Goal: Obtain resource: Obtain resource

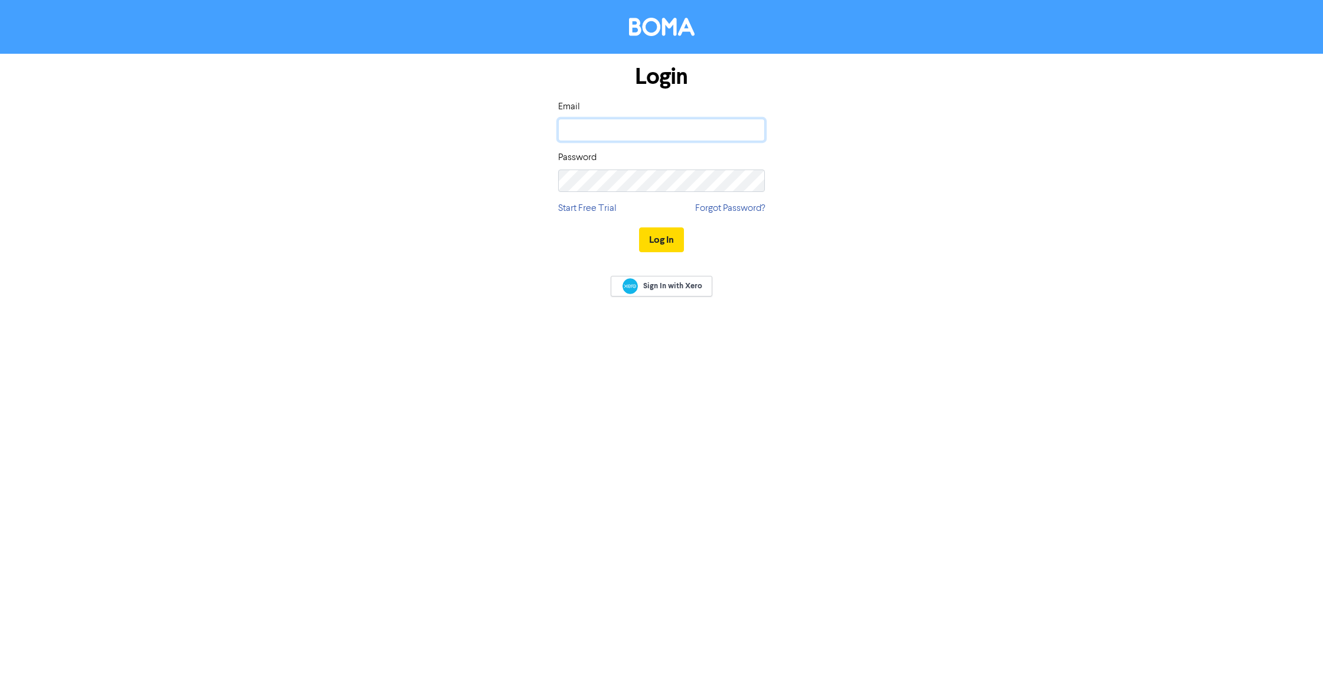
type input "[EMAIL_ADDRESS][DOMAIN_NAME]"
click at [663, 237] on button "Log In" at bounding box center [661, 239] width 45 height 25
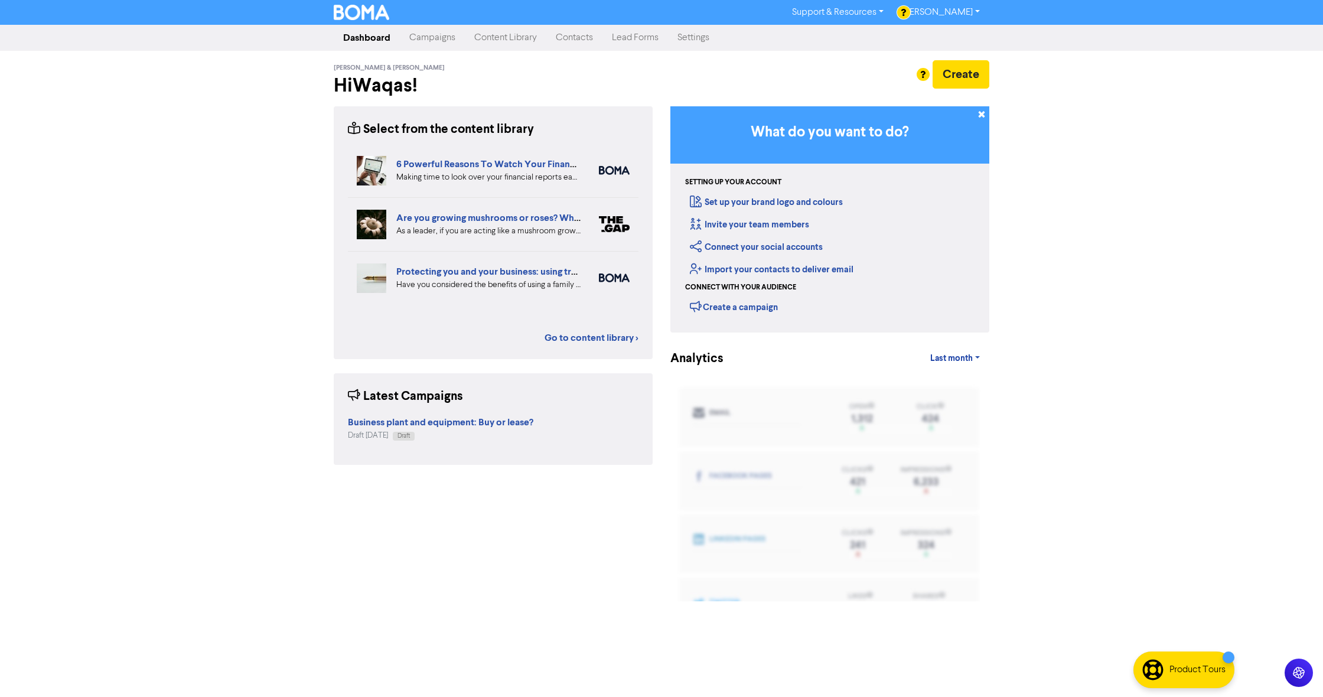
click at [484, 40] on link "Content Library" at bounding box center [505, 38] width 81 height 24
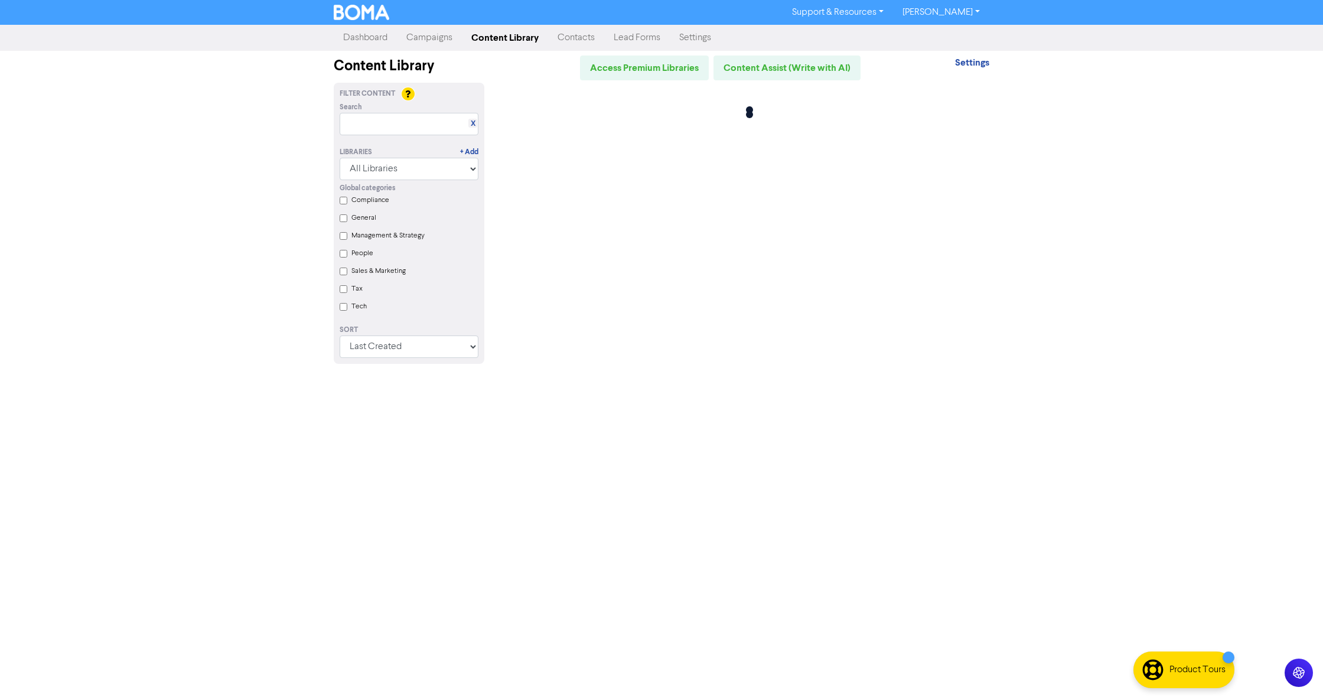
scroll to position [1, 0]
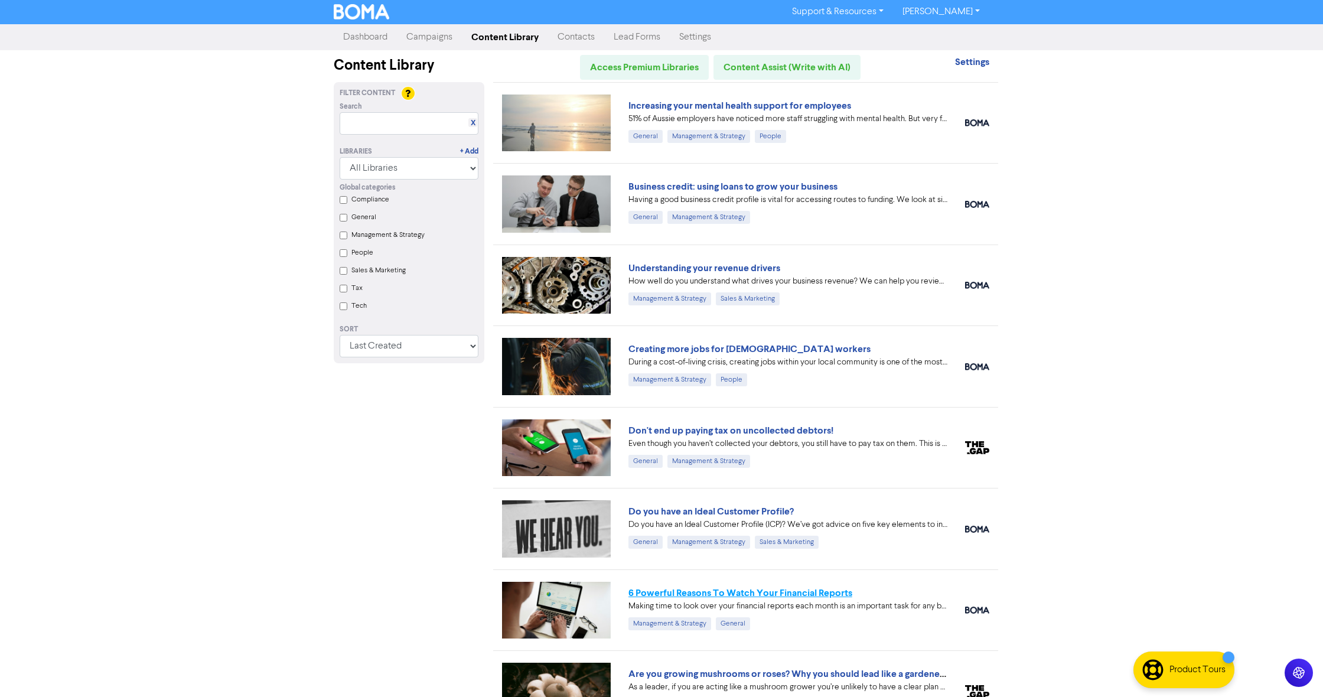
click at [685, 595] on link "6 Powerful Reasons To Watch Your Financial Reports" at bounding box center [740, 593] width 224 height 12
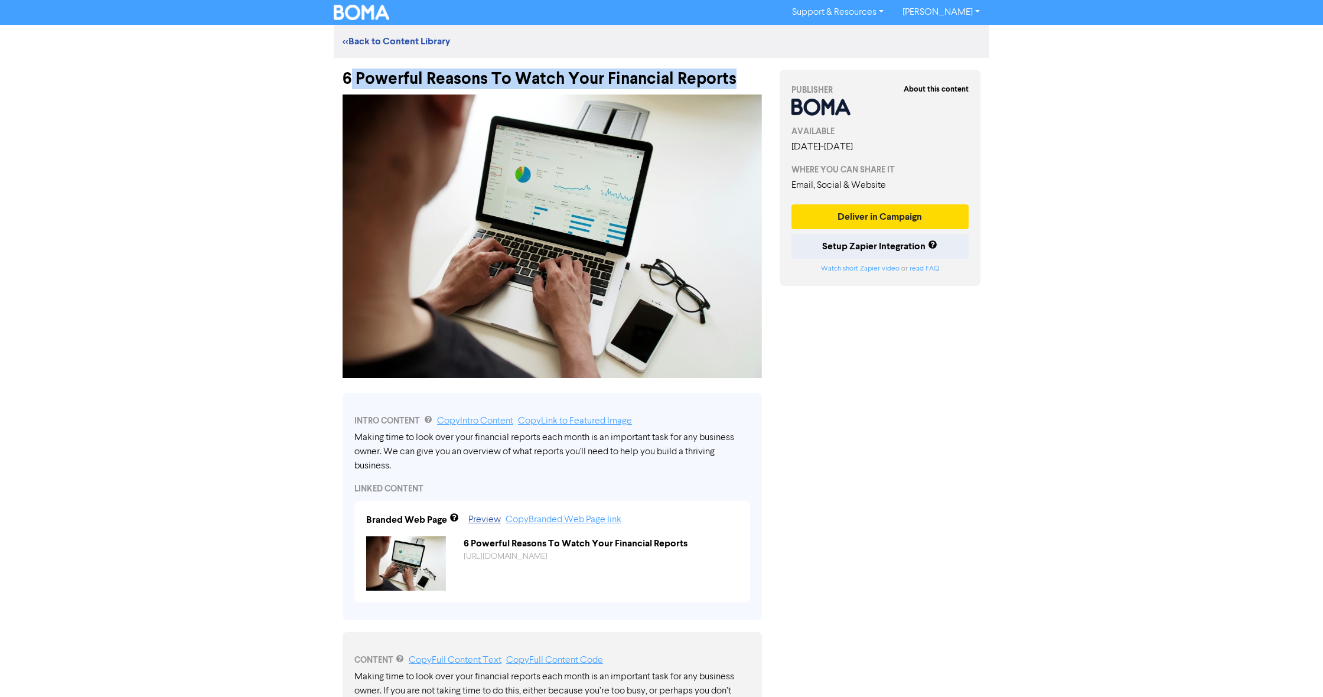
drag, startPoint x: 358, startPoint y: 78, endPoint x: 756, endPoint y: 79, distance: 397.4
click at [756, 79] on div "6 Powerful Reasons To Watch Your Financial Reports" at bounding box center [551, 73] width 419 height 31
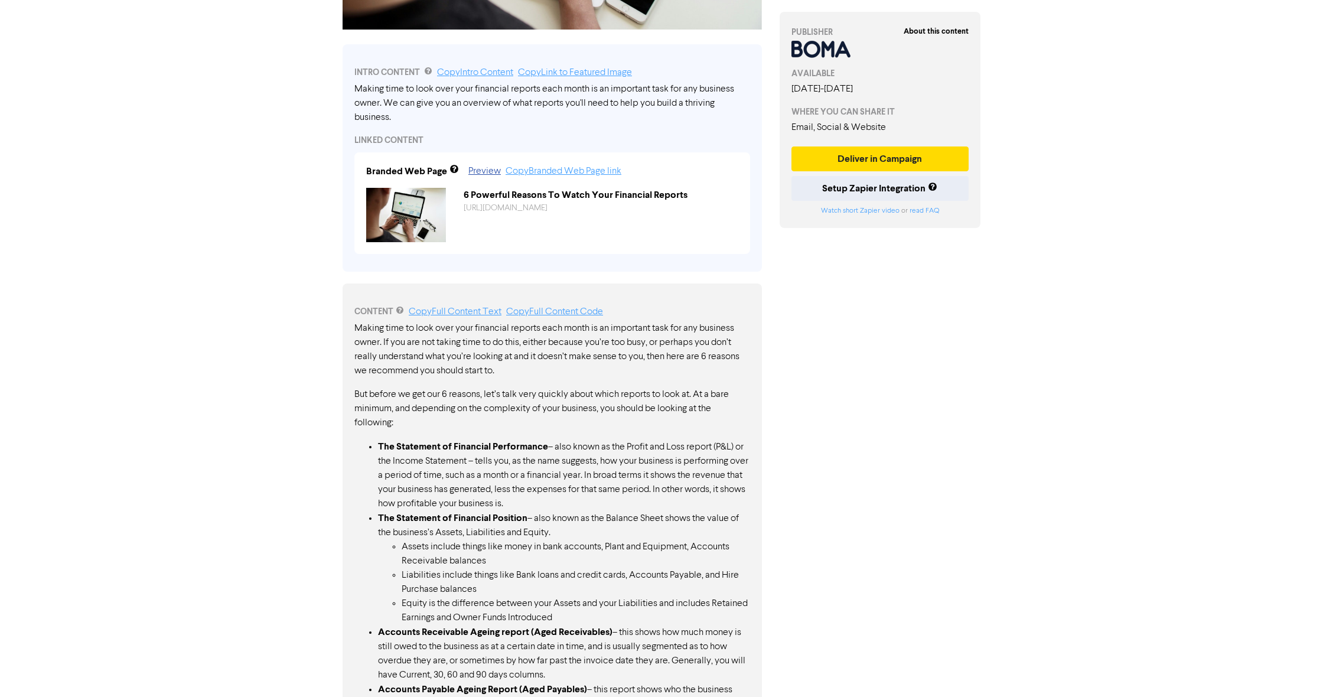
scroll to position [397, 0]
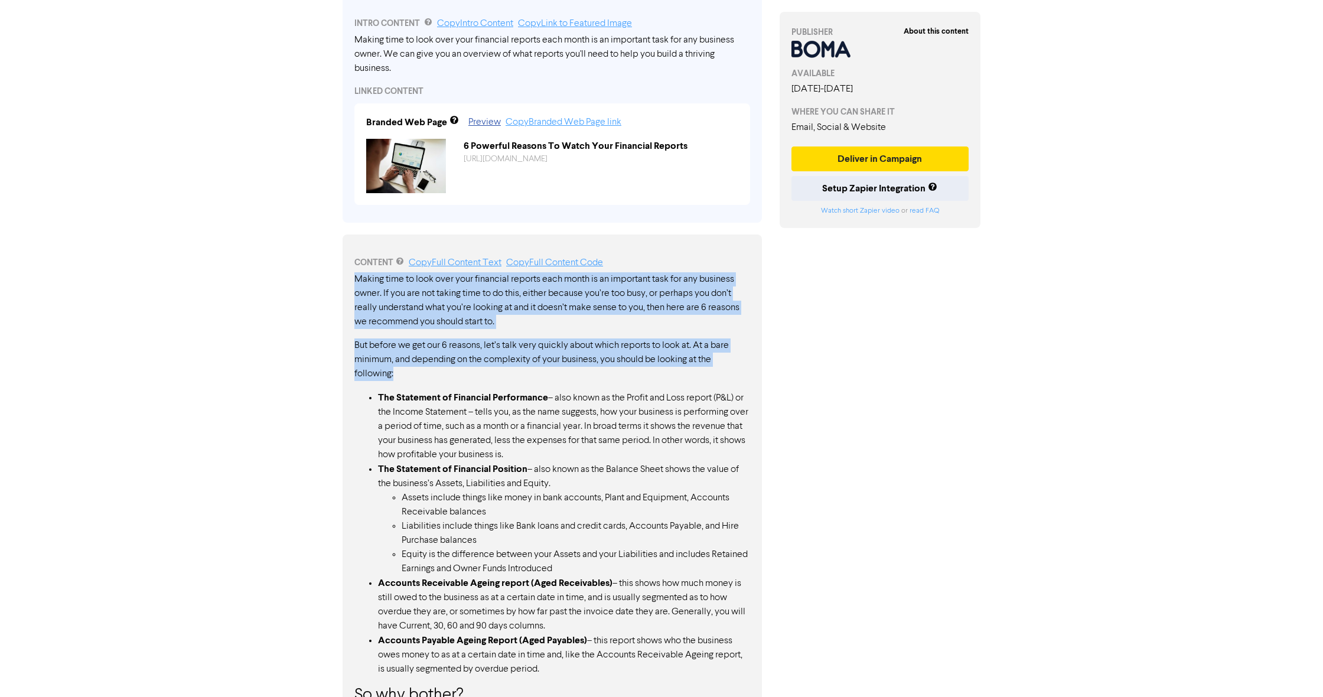
drag, startPoint x: 355, startPoint y: 276, endPoint x: 459, endPoint y: 370, distance: 140.9
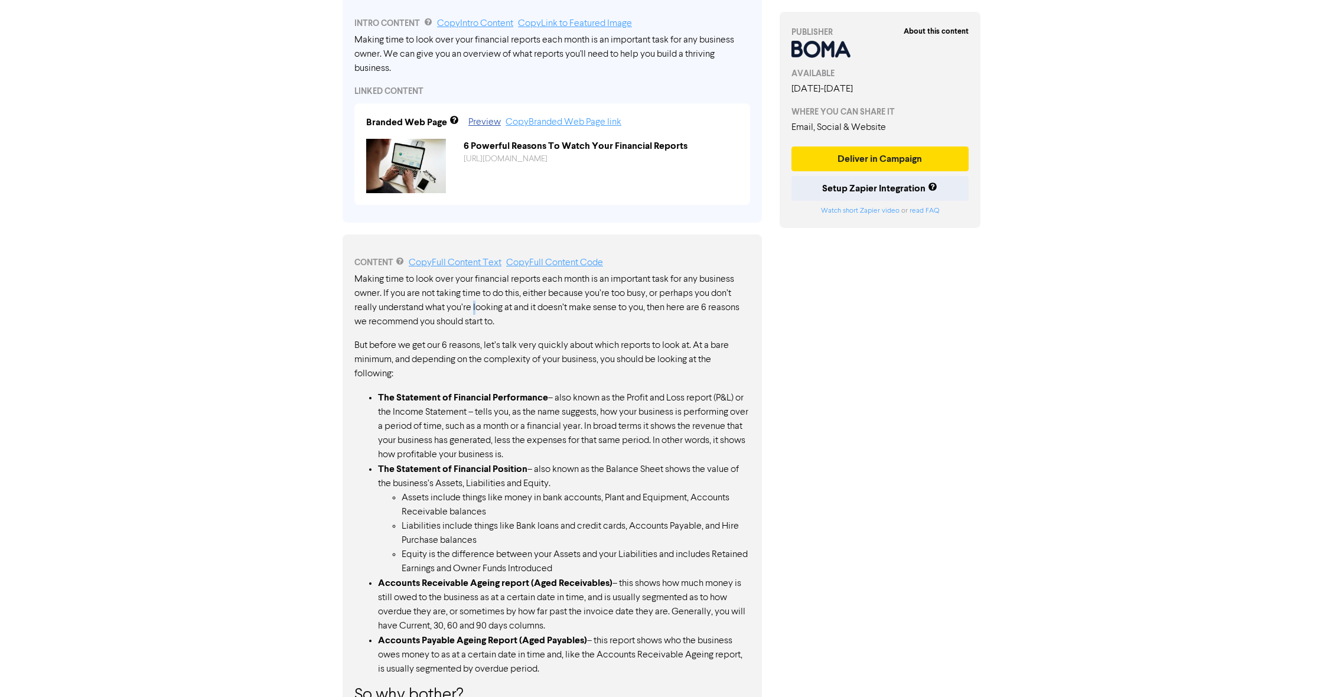
click at [477, 310] on p "Making time to look over your financial reports each month is an important task…" at bounding box center [552, 300] width 396 height 57
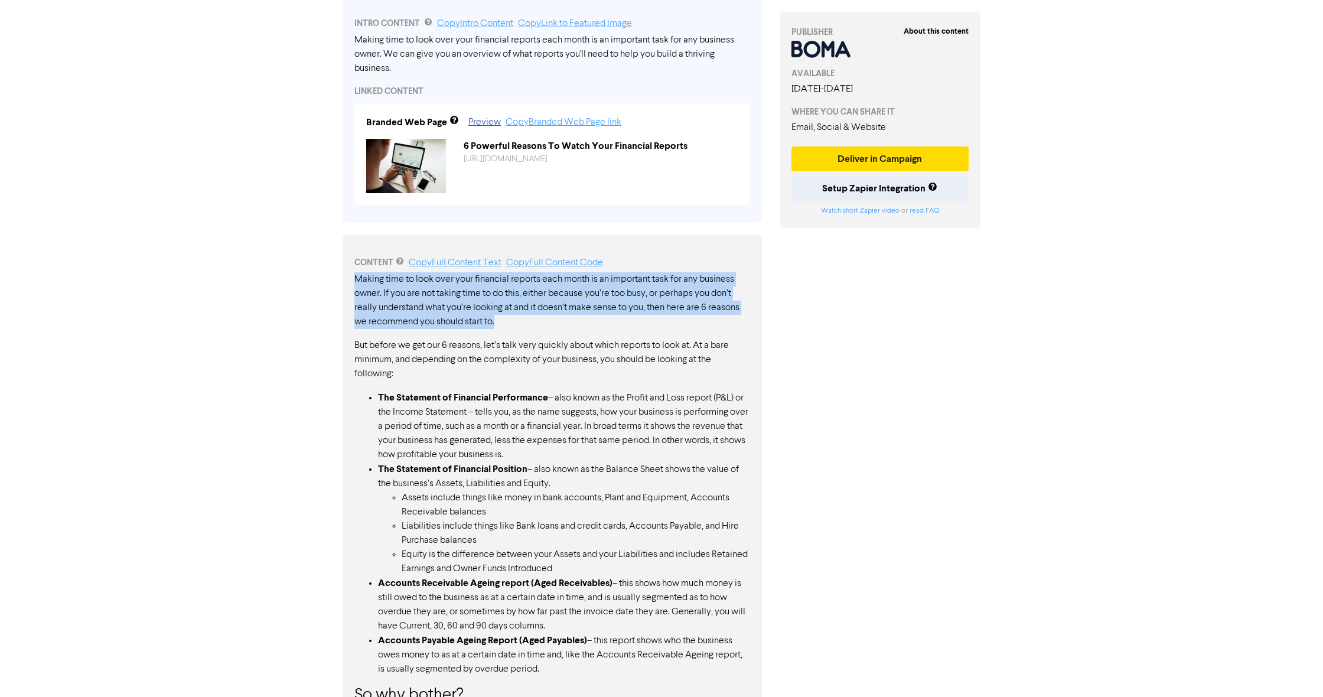
drag, startPoint x: 508, startPoint y: 323, endPoint x: 352, endPoint y: 280, distance: 161.7
copy p "Making time to look over your financial reports each month is an important task…"
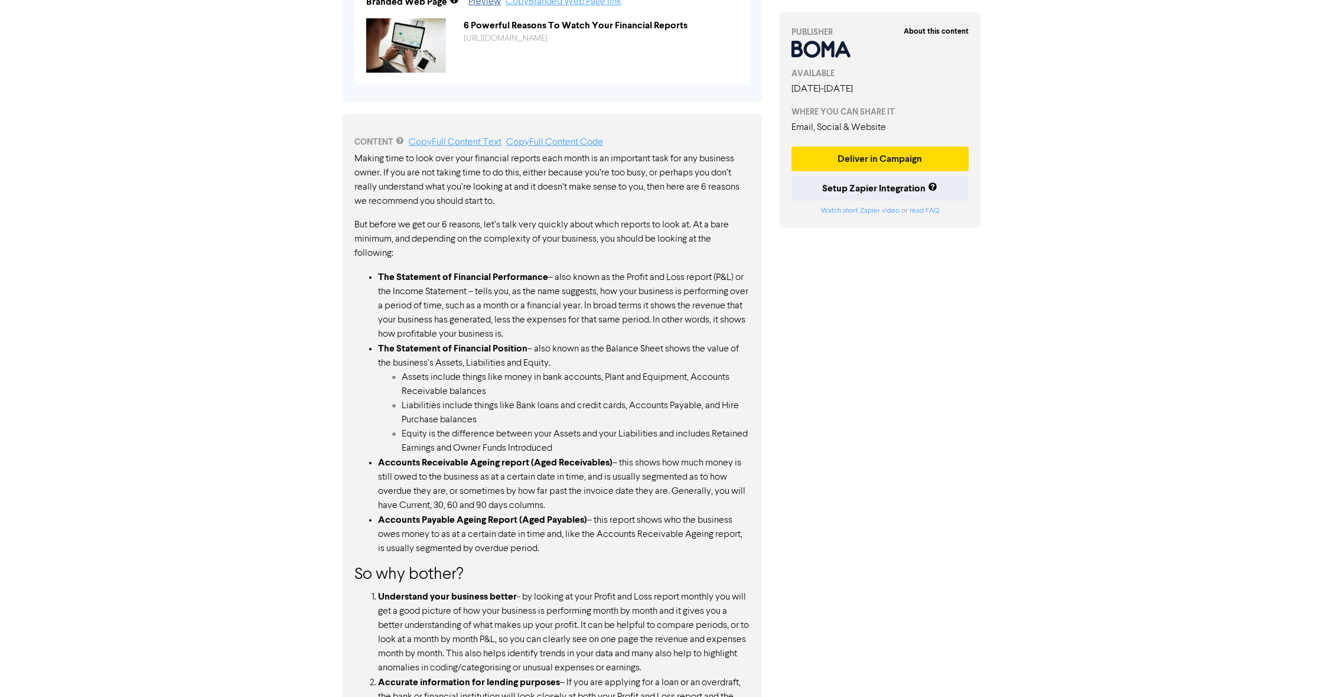
scroll to position [510, 0]
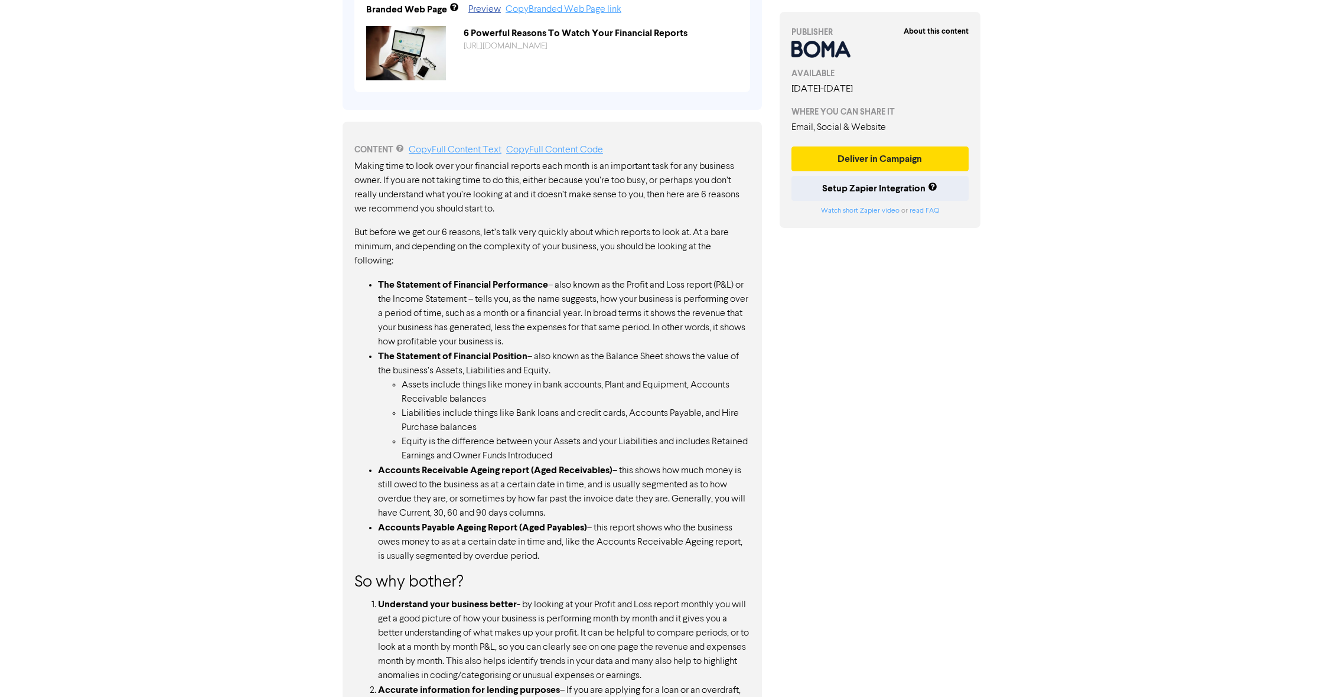
click at [361, 228] on p "But before we get our 6 reasons, let’s talk very quickly about which reports to…" at bounding box center [552, 247] width 396 height 43
drag, startPoint x: 353, startPoint y: 230, endPoint x: 568, endPoint y: 557, distance: 390.9
click at [568, 557] on div "CONTENT Copy Full Content Text Copy Full Content Code Making time to look over …" at bounding box center [551, 615] width 419 height 987
copy div "Lor ipsumd si ame con 6 adipisc, eli’s doei temp incidid utlab etdol magnaal en…"
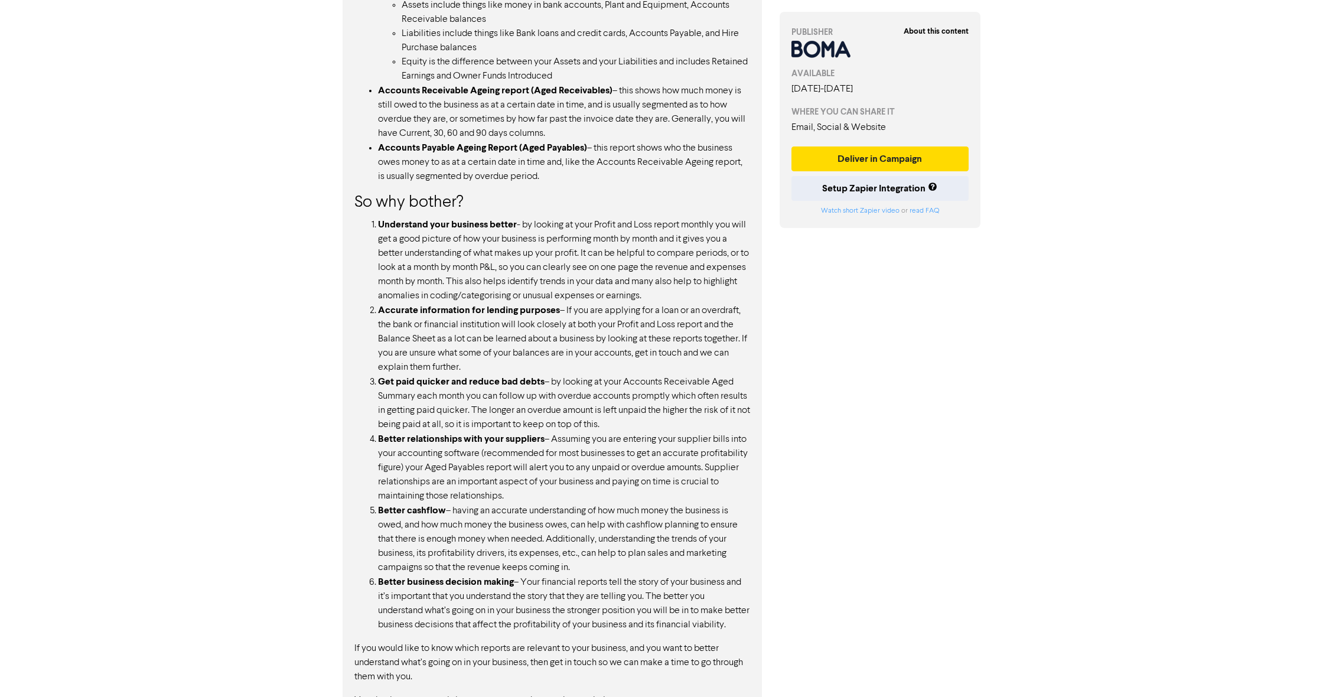
scroll to position [890, 0]
drag, startPoint x: 354, startPoint y: 202, endPoint x: 484, endPoint y: 640, distance: 457.1
click at [461, 642] on div "CONTENT Copy Full Content Text Copy Full Content Code Making time to look over …" at bounding box center [551, 235] width 419 height 987
copy div "Lo ips dolors? Ametconsec adip elitsedd eiusmo - te incidid ut labo Etdolo mag …"
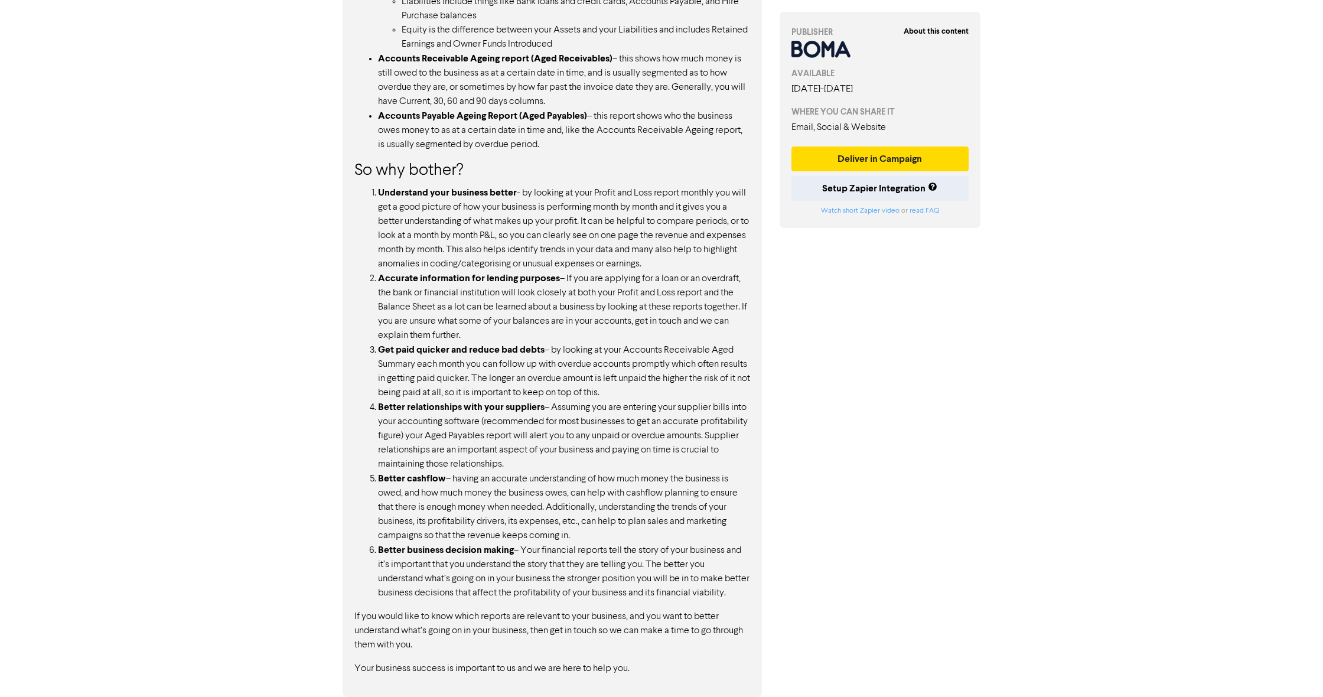
scroll to position [936, 0]
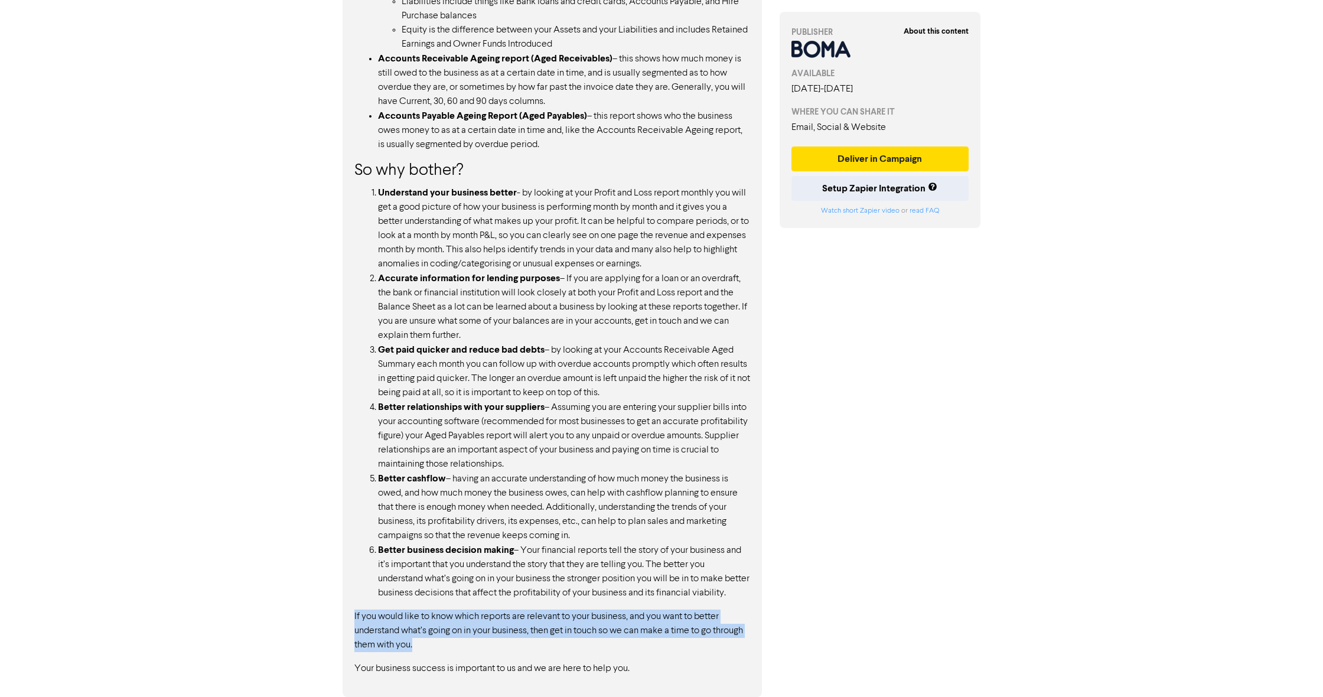
drag, startPoint x: 459, startPoint y: 650, endPoint x: 337, endPoint y: 606, distance: 129.8
click at [337, 606] on div "CONTENT Copy Full Content Text Copy Full Content Code Making time to look over …" at bounding box center [552, 197] width 437 height 999
copy p "If you would like to know which reports are relevant to your business, and you …"
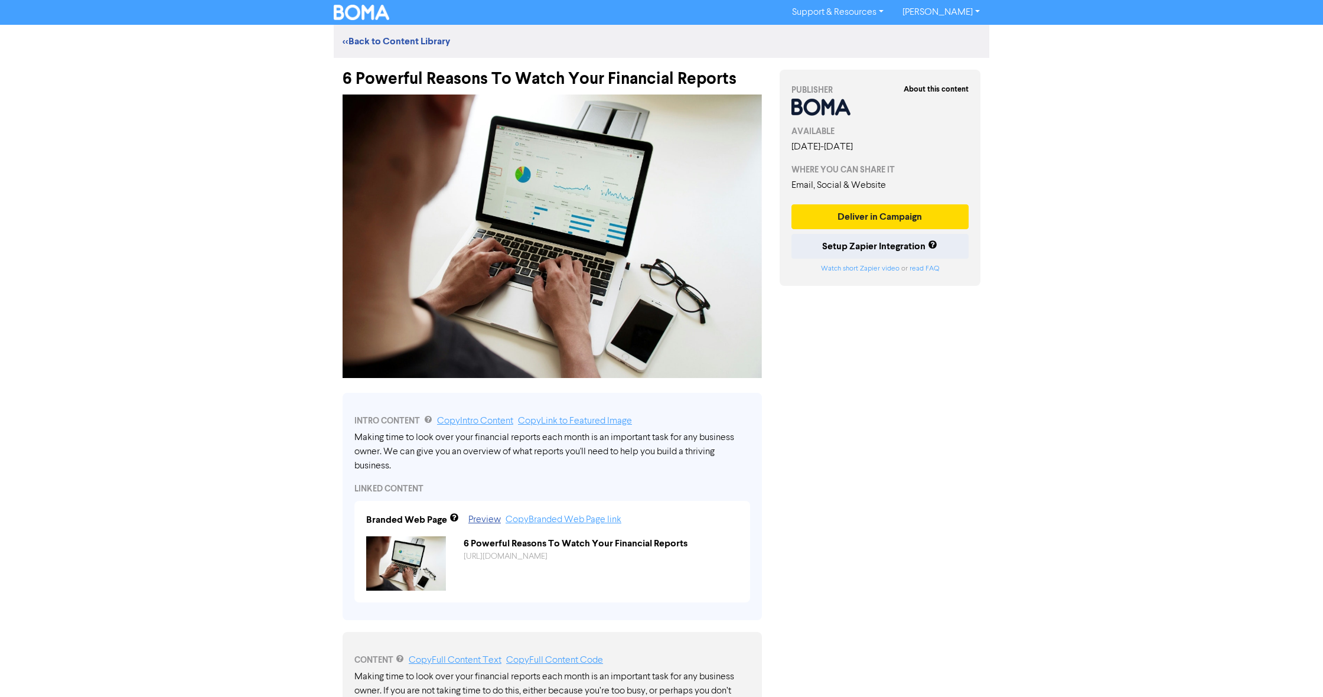
scroll to position [0, 0]
click at [468, 418] on link "Copy Intro Content" at bounding box center [475, 420] width 76 height 9
click at [366, 43] on link "<< Back to Content Library" at bounding box center [395, 41] width 107 height 12
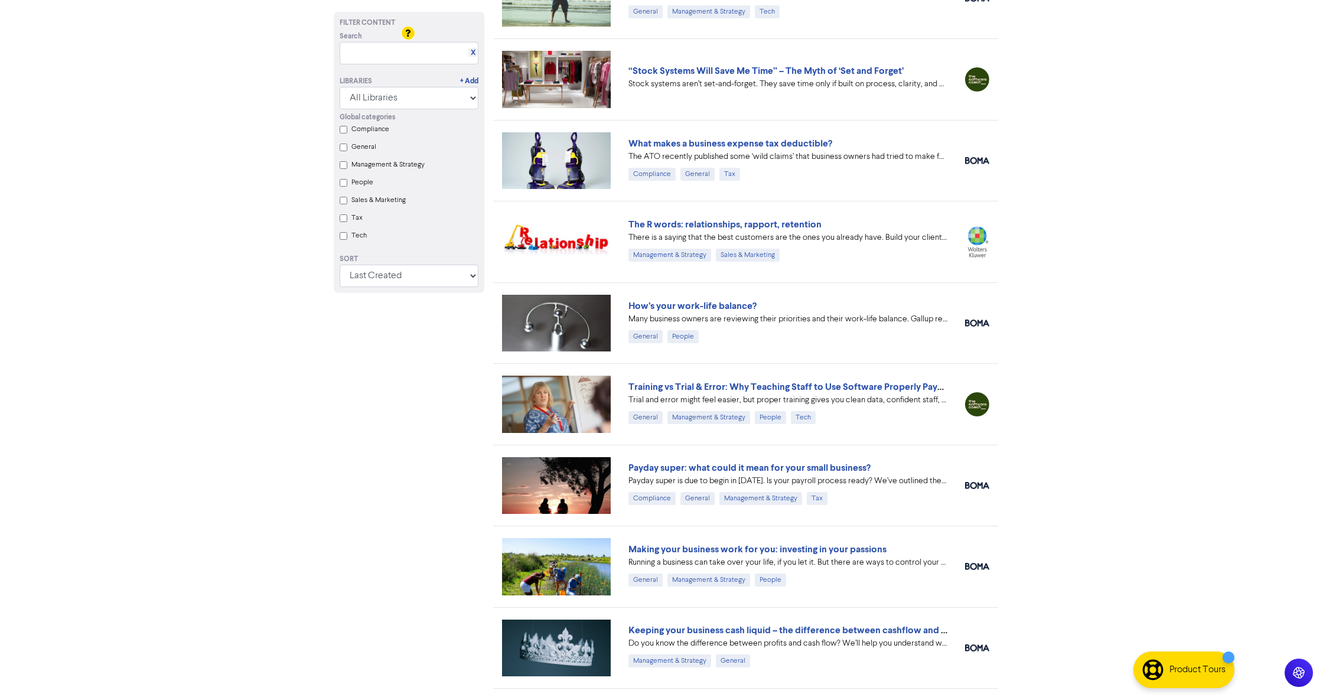
scroll to position [3102, 0]
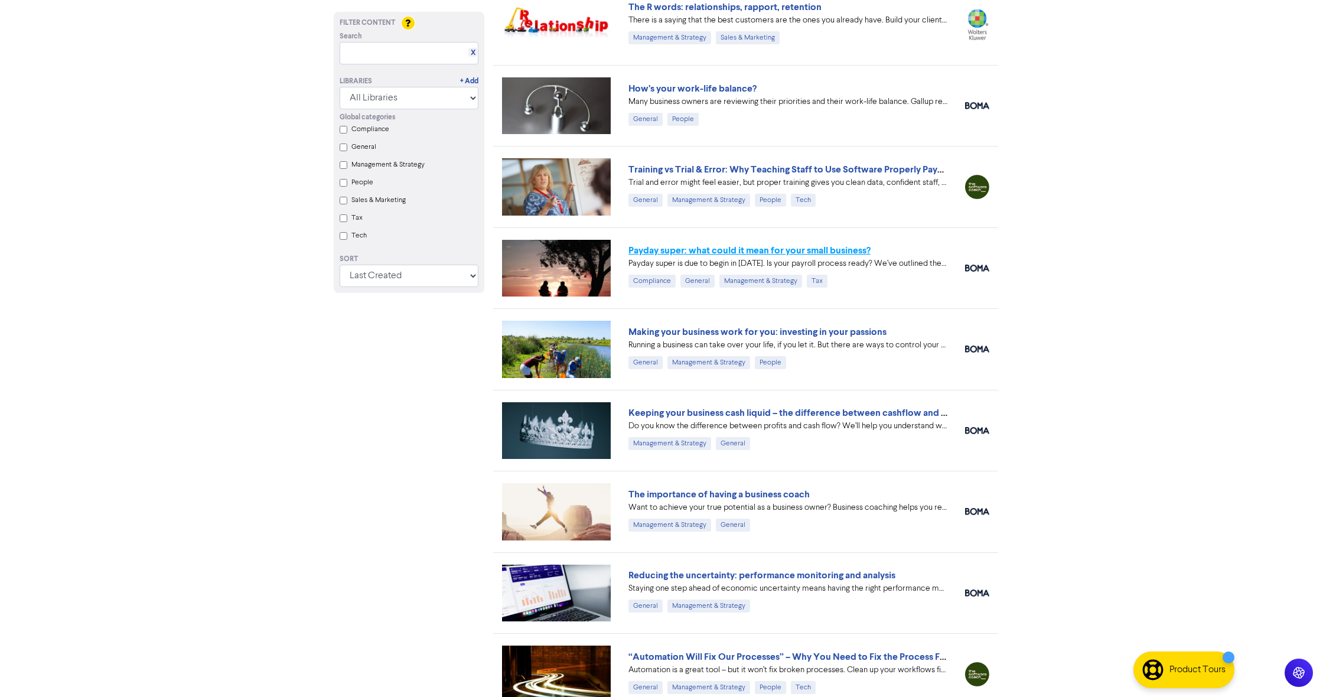
click at [710, 254] on link "Payday super: what could it mean for your small business?" at bounding box center [749, 250] width 242 height 12
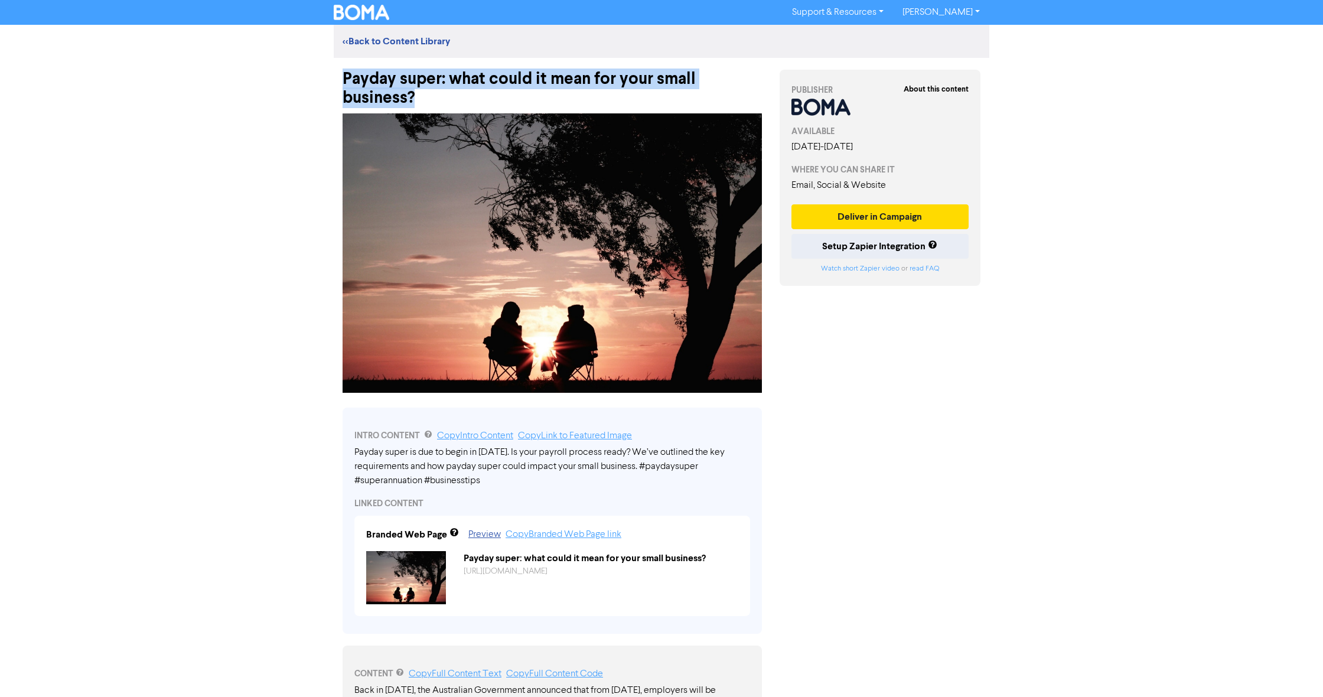
drag, startPoint x: 432, startPoint y: 102, endPoint x: 332, endPoint y: 76, distance: 102.5
copy div "Payday super: what could it mean for your small business?"
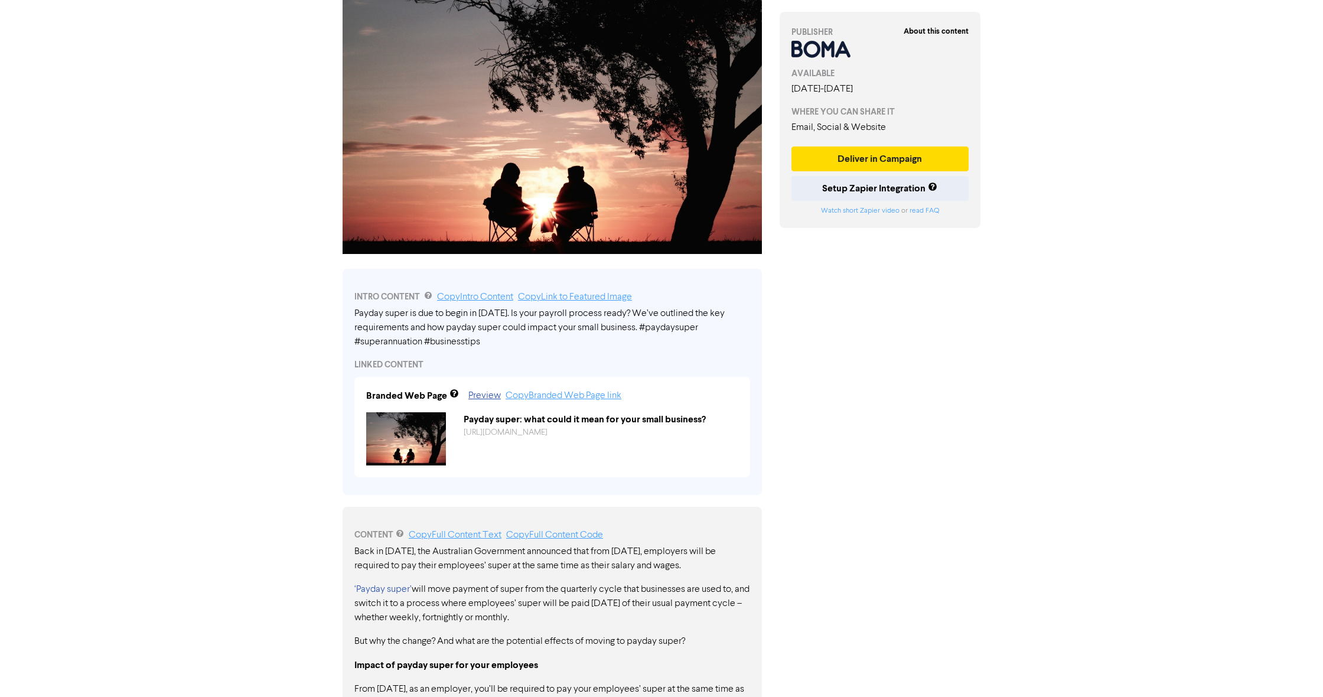
scroll to position [204, 0]
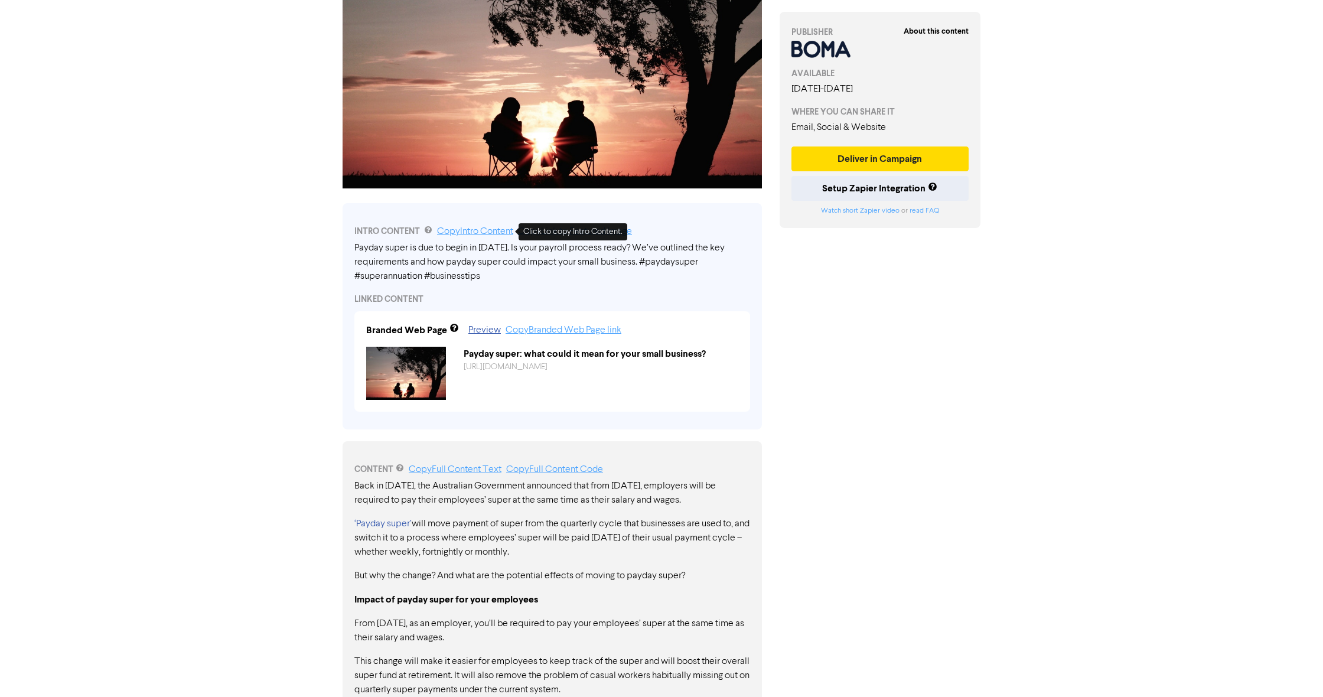
click at [473, 227] on link "Copy Intro Content" at bounding box center [475, 231] width 76 height 9
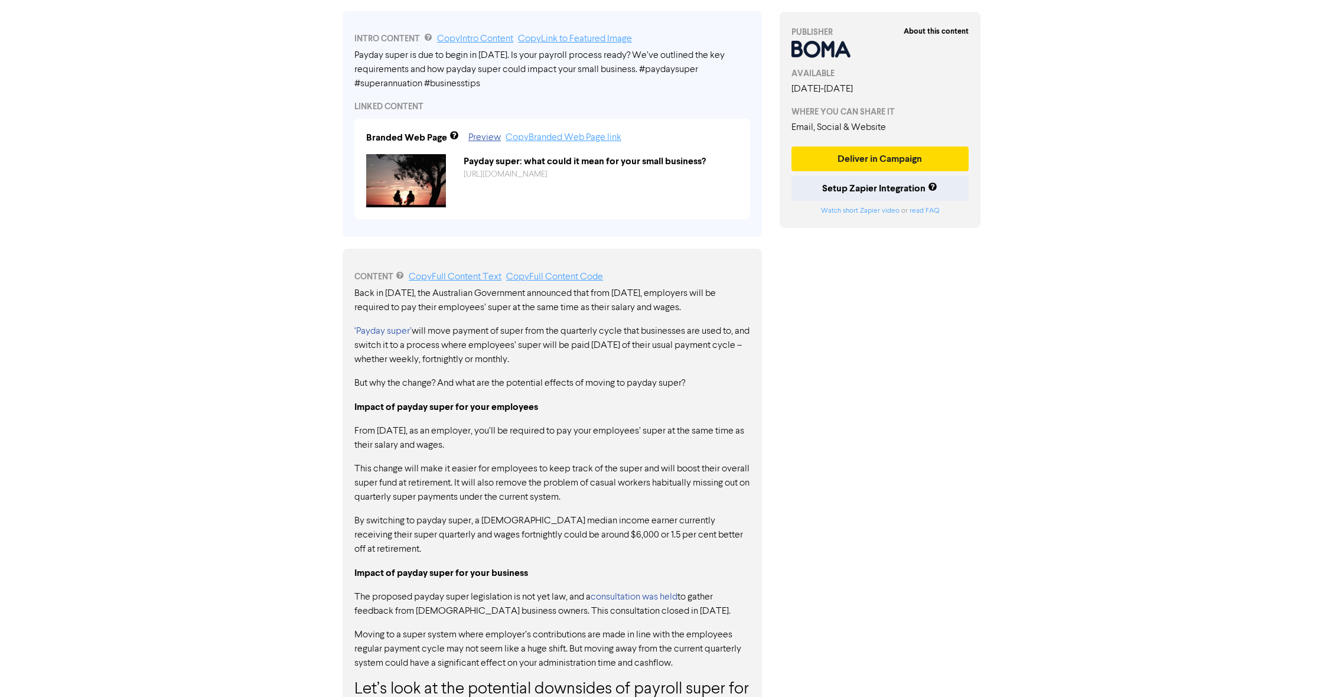
scroll to position [443, 0]
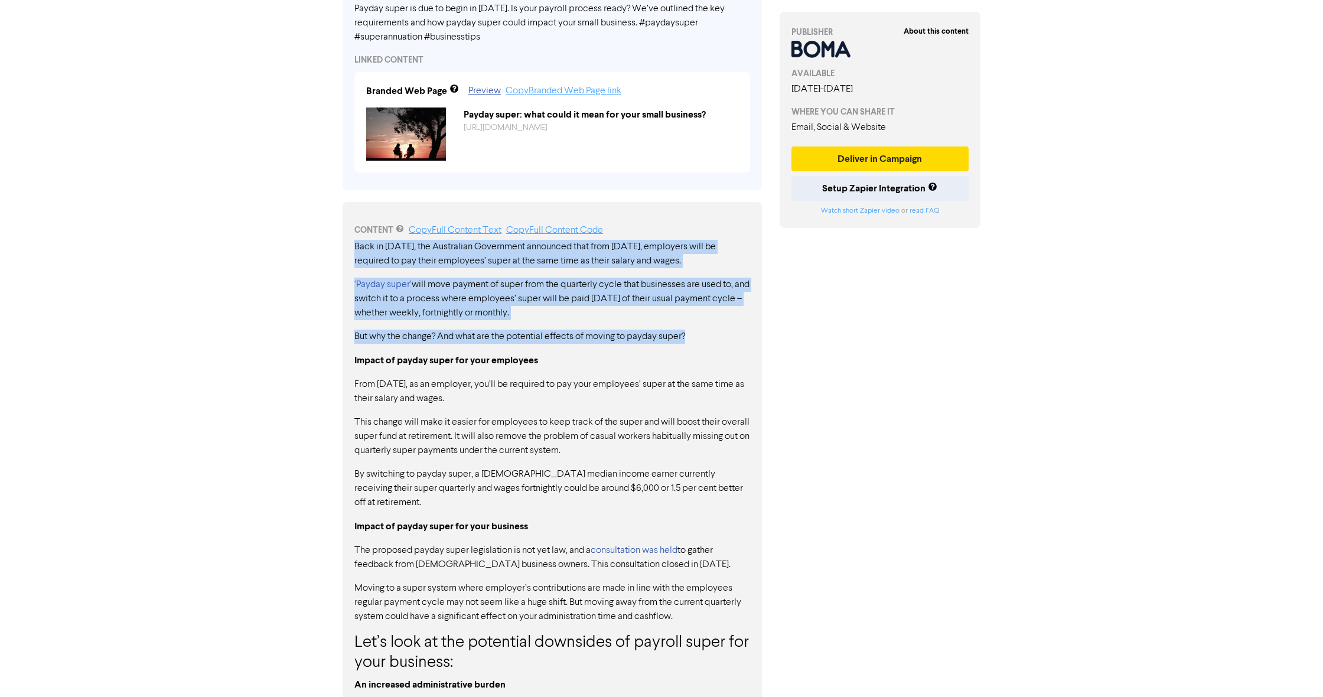
drag, startPoint x: 355, startPoint y: 243, endPoint x: 719, endPoint y: 331, distance: 374.8
click at [719, 331] on div "Back in [DATE], the Australian Government announced that from [DATE], employers…" at bounding box center [552, 673] width 396 height 867
copy div "Back in [DATE], the Australian Government announced that from [DATE], employers…"
click at [387, 294] on p "‘Payday super’ will move payment of super from the quarterly cycle that busines…" at bounding box center [552, 299] width 396 height 43
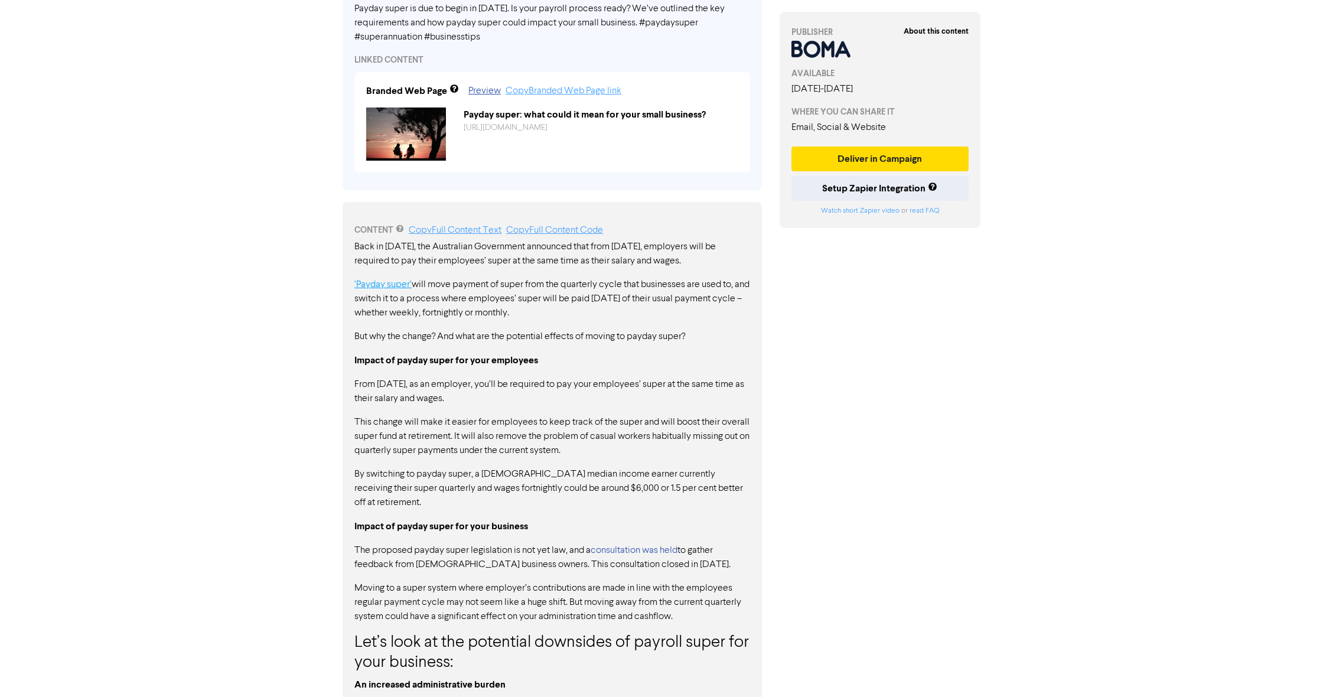
click at [381, 282] on link "‘Payday super’" at bounding box center [382, 284] width 57 height 9
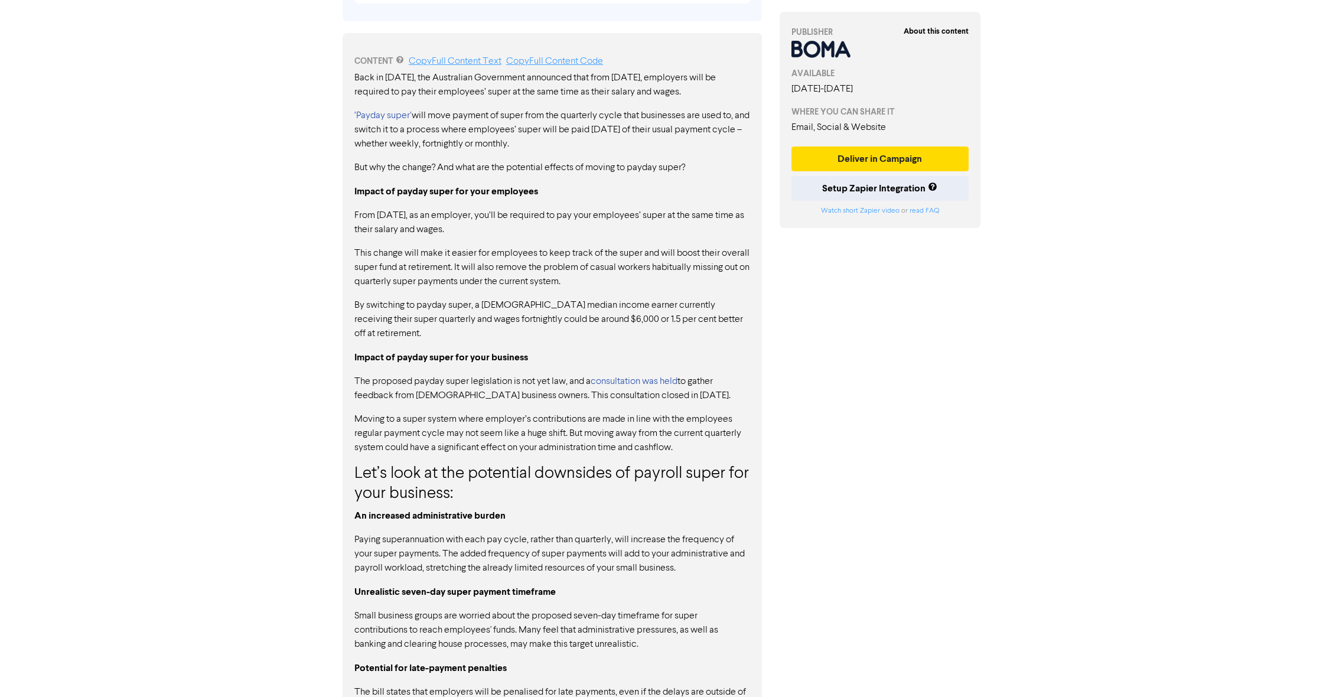
scroll to position [717, 0]
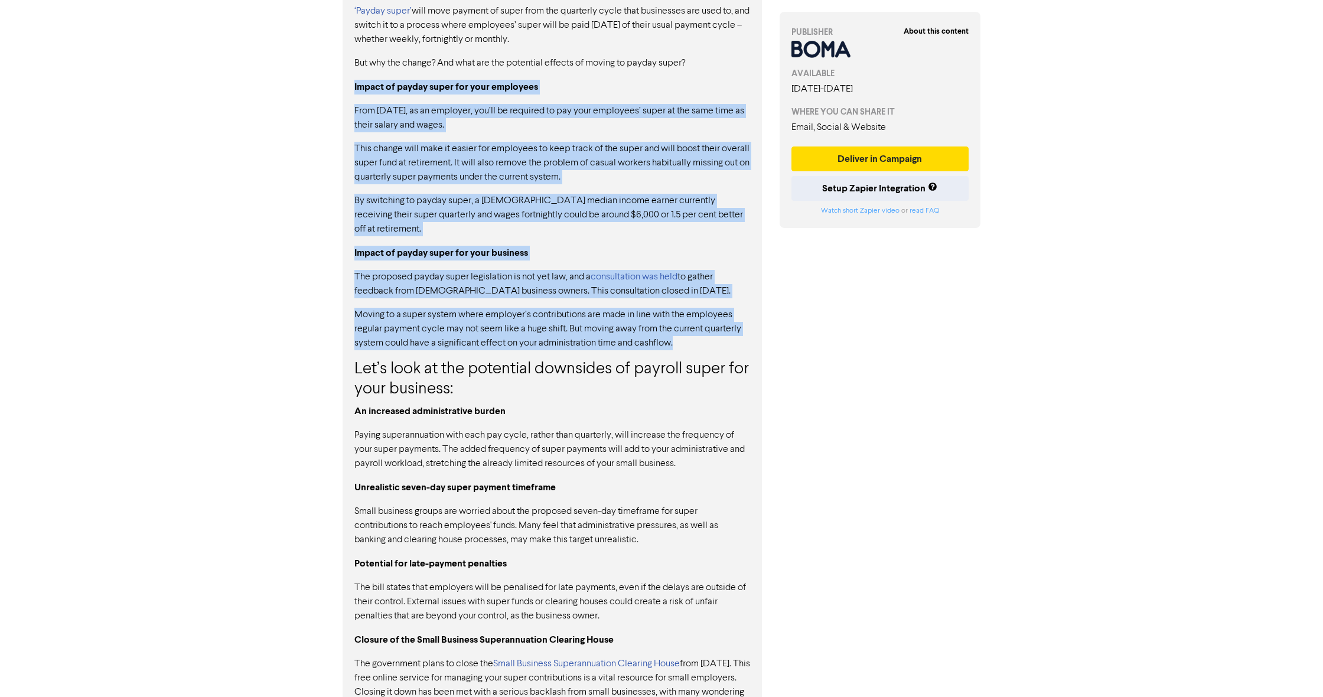
drag, startPoint x: 355, startPoint y: 87, endPoint x: 691, endPoint y: 322, distance: 409.7
click at [691, 322] on div "Back in [DATE], the Australian Government announced that from [DATE], employers…" at bounding box center [552, 399] width 396 height 867
copy div "Loremi do sitame conse adi elit seddoeius Temp 8 Inci 6913, ut la etdolore, mag…"
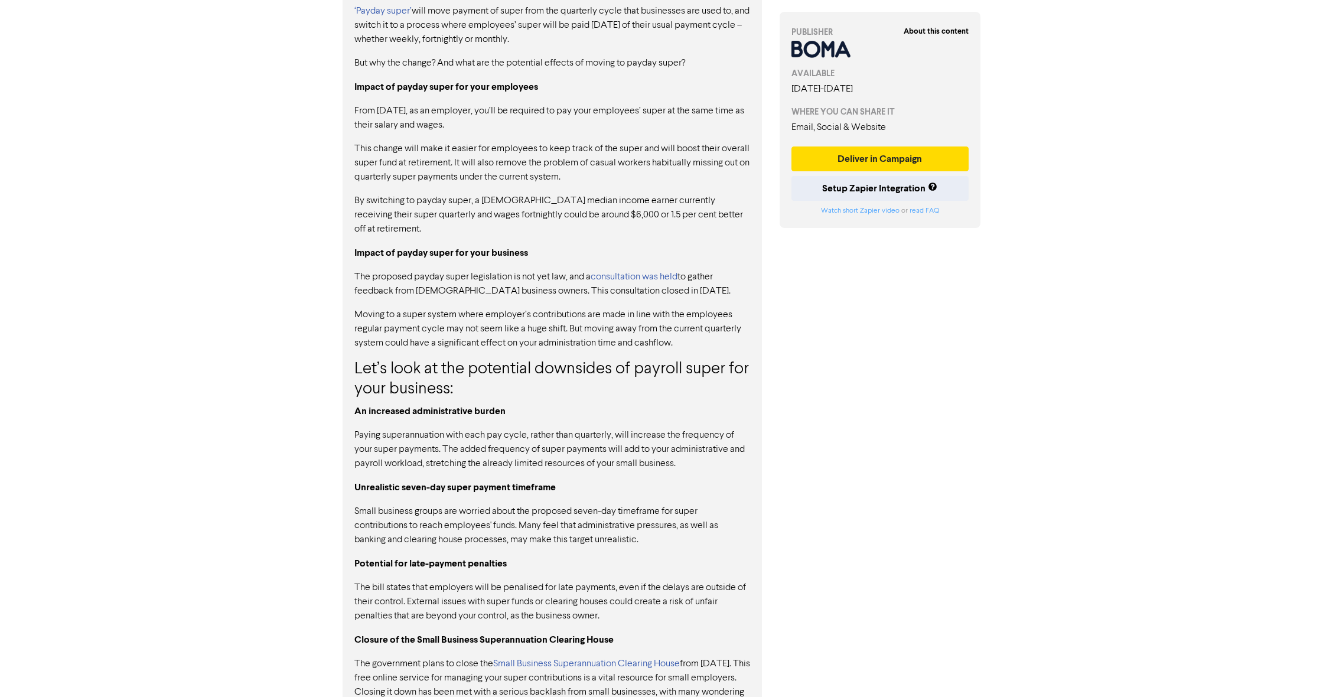
click at [709, 1] on div "Back in [DATE], the Australian Government announced that from [DATE], employers…" at bounding box center [552, 399] width 396 height 867
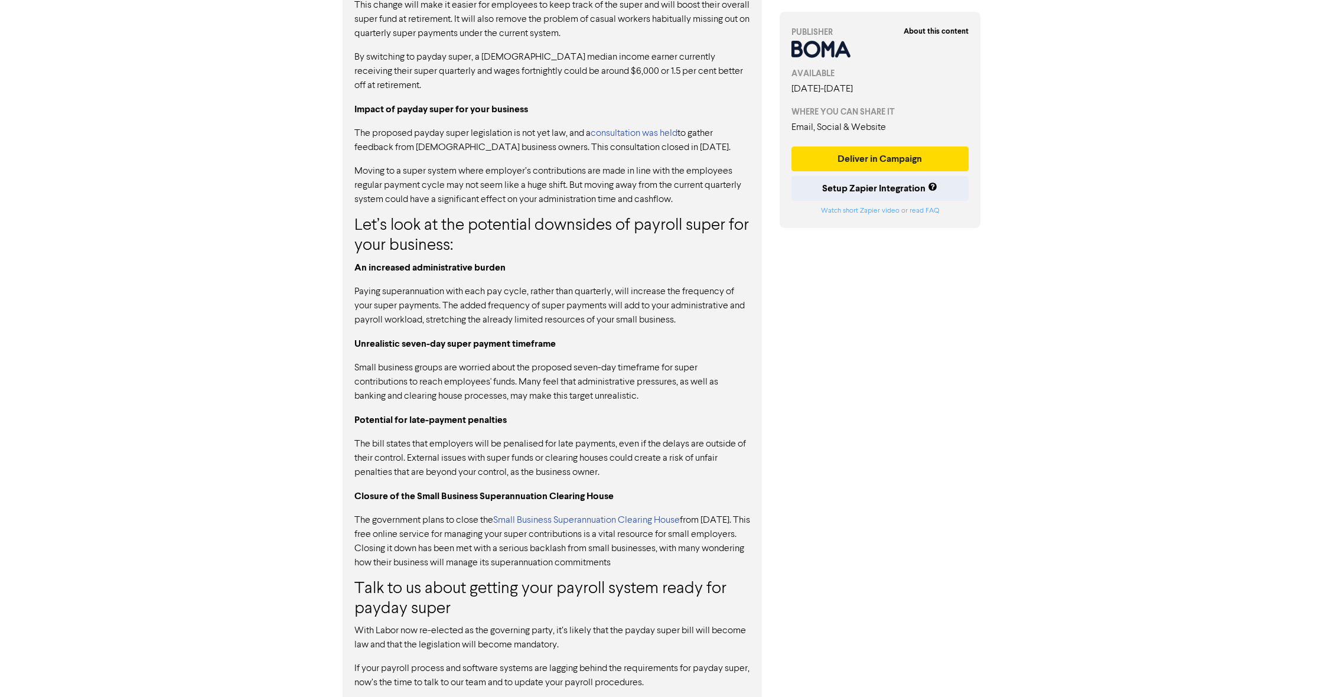
scroll to position [859, 0]
drag, startPoint x: 355, startPoint y: 208, endPoint x: 690, endPoint y: 550, distance: 478.9
click at [689, 553] on div "Back in [DATE], the Australian Government announced that from [DATE], employers…" at bounding box center [552, 257] width 396 height 867
copy div "Lor’i dolo si ame consectet adipiscin el seddoei tempo inc utla etdolore: Ma al…"
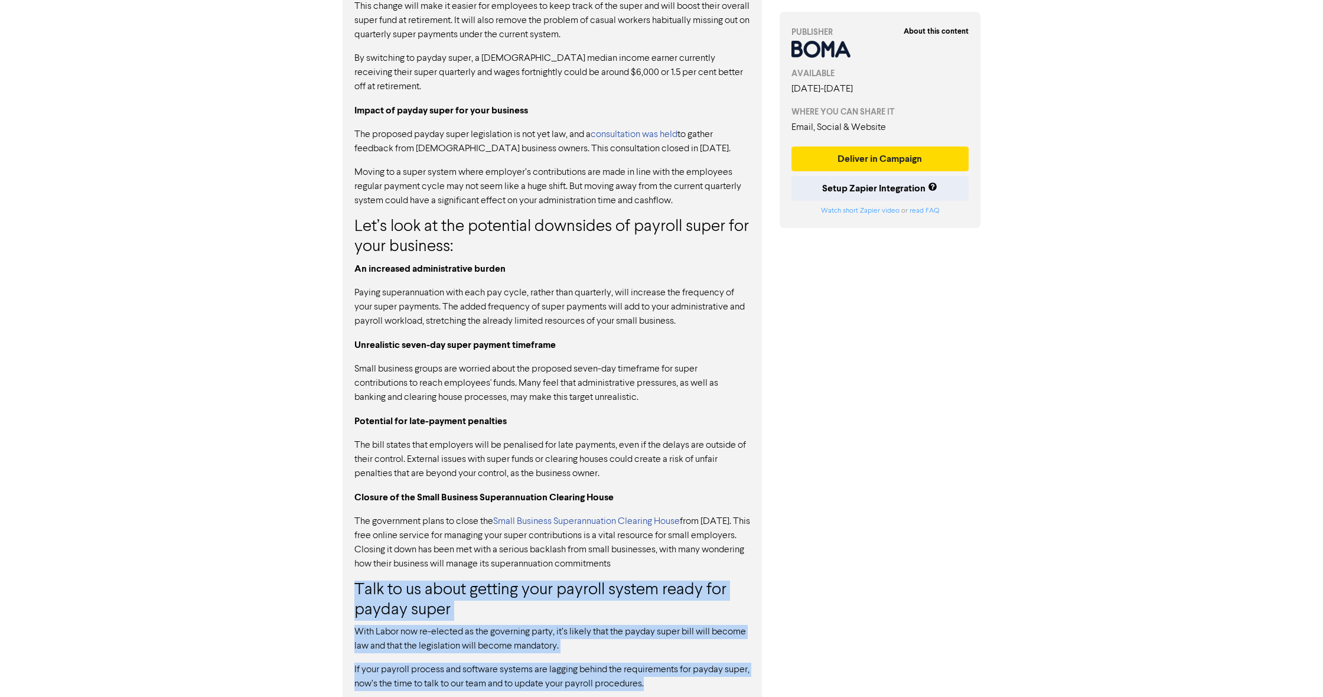
drag, startPoint x: 354, startPoint y: 567, endPoint x: 703, endPoint y: 665, distance: 362.5
click at [703, 666] on div "Back in [DATE], the Australian Government announced that from [DATE], employers…" at bounding box center [552, 257] width 396 height 867
copy div "Talk to us about getting your payroll system ready for payday super With Labor …"
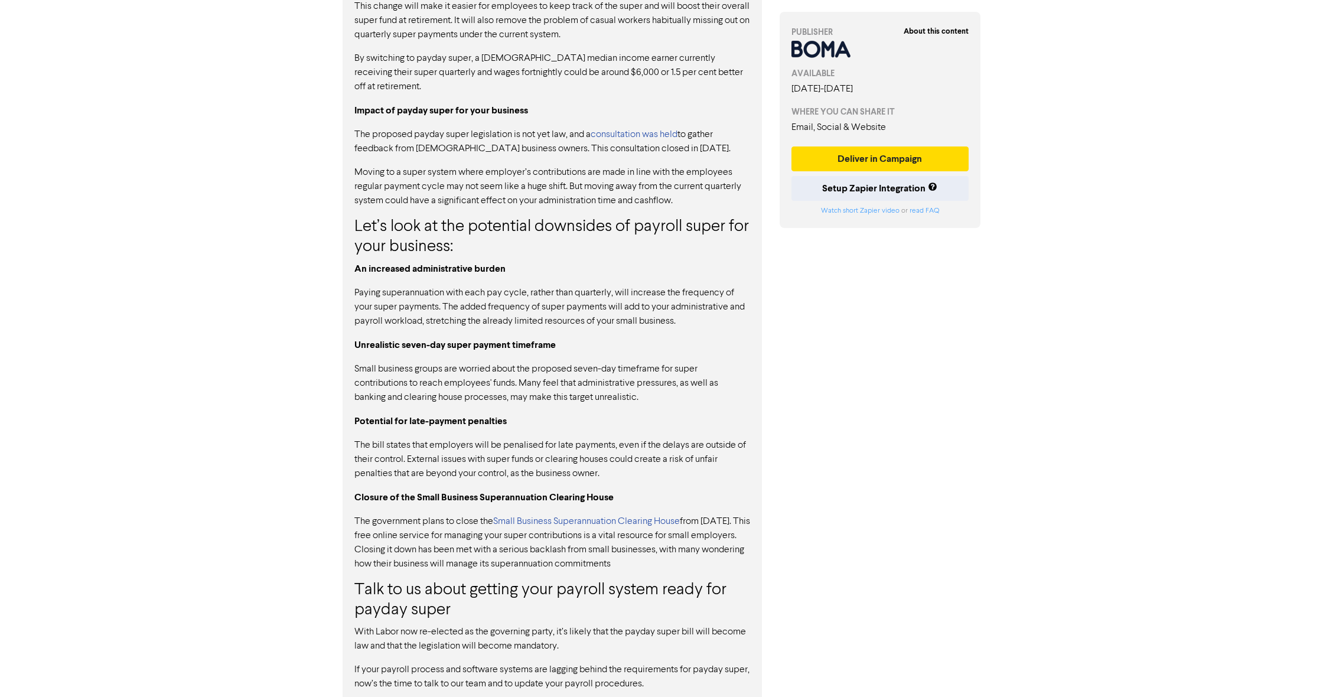
click at [666, 1] on p "This change will make it easier for employees to keep track of the super and wi…" at bounding box center [552, 20] width 396 height 43
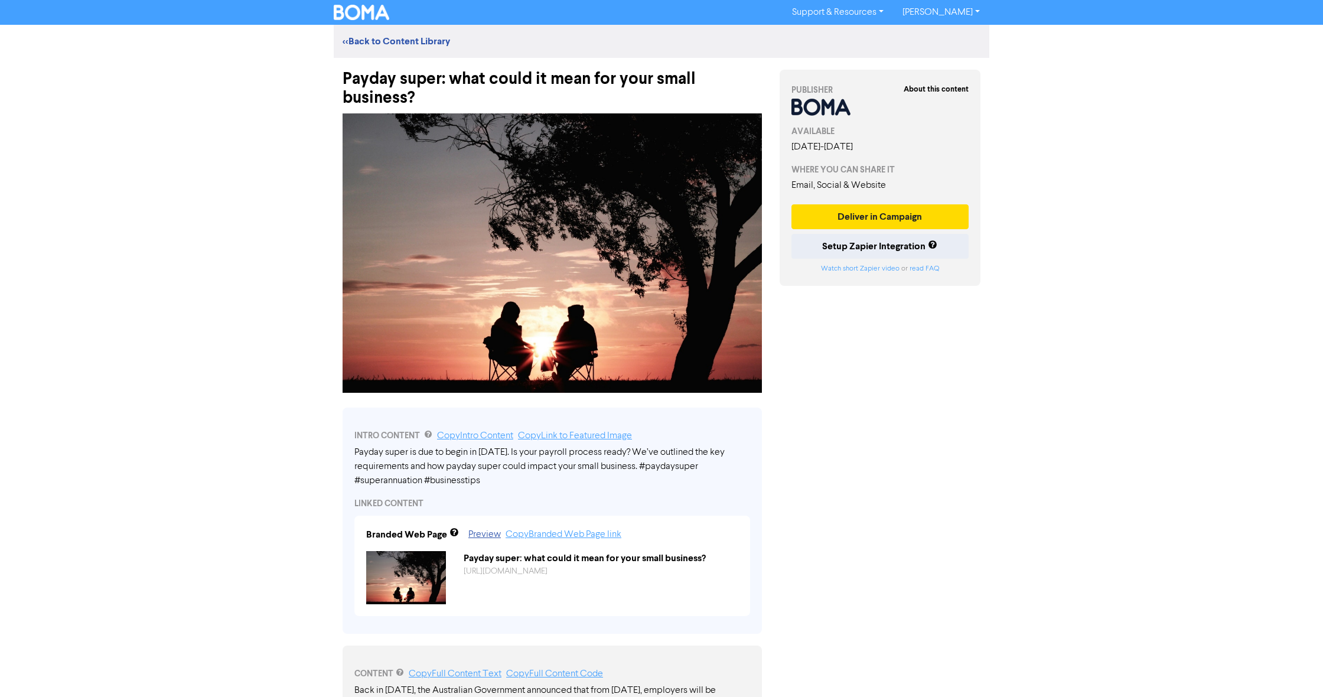
scroll to position [220, 0]
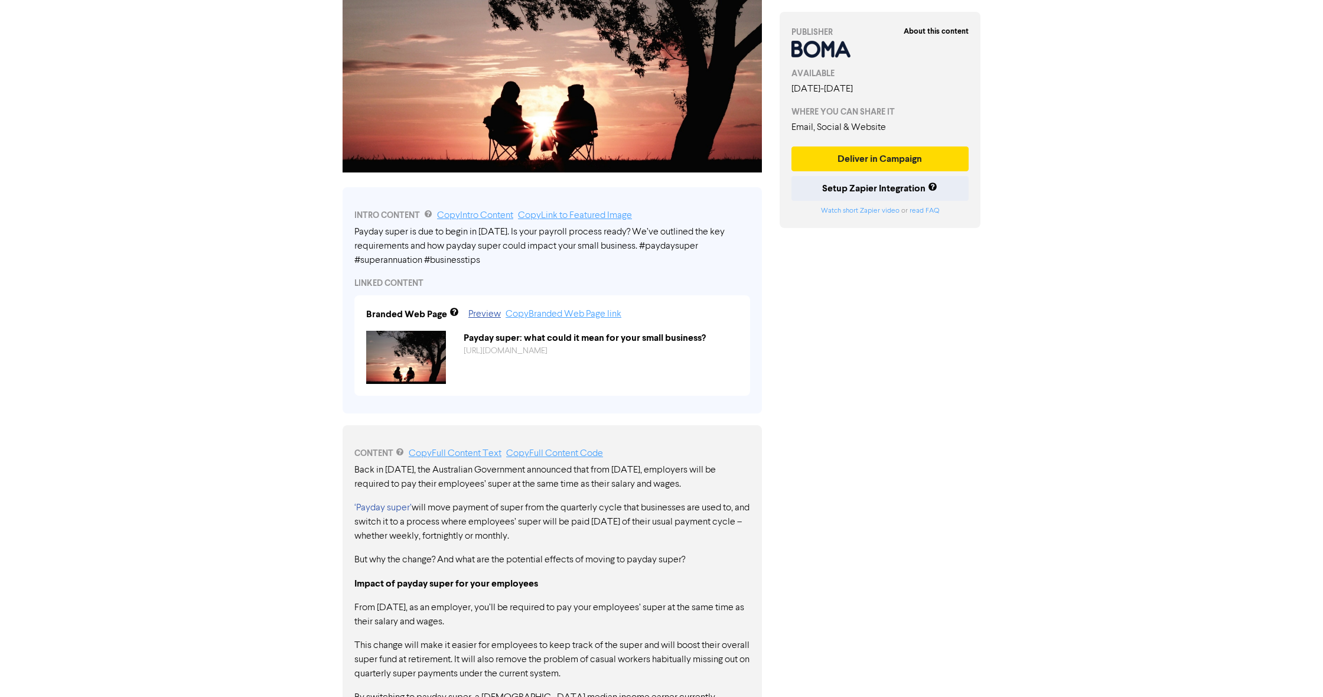
drag, startPoint x: 357, startPoint y: 230, endPoint x: 611, endPoint y: 250, distance: 254.7
click at [611, 250] on div "Payday super is due to begin in [DATE]. Is your payroll process ready? We’ve ou…" at bounding box center [552, 246] width 396 height 43
drag, startPoint x: 638, startPoint y: 247, endPoint x: 404, endPoint y: 239, distance: 233.4
click at [404, 239] on div "Payday super is due to begin in [DATE]. Is your payroll process ready? We’ve ou…" at bounding box center [552, 246] width 396 height 43
click at [456, 214] on link "Copy Intro Content" at bounding box center [475, 215] width 76 height 9
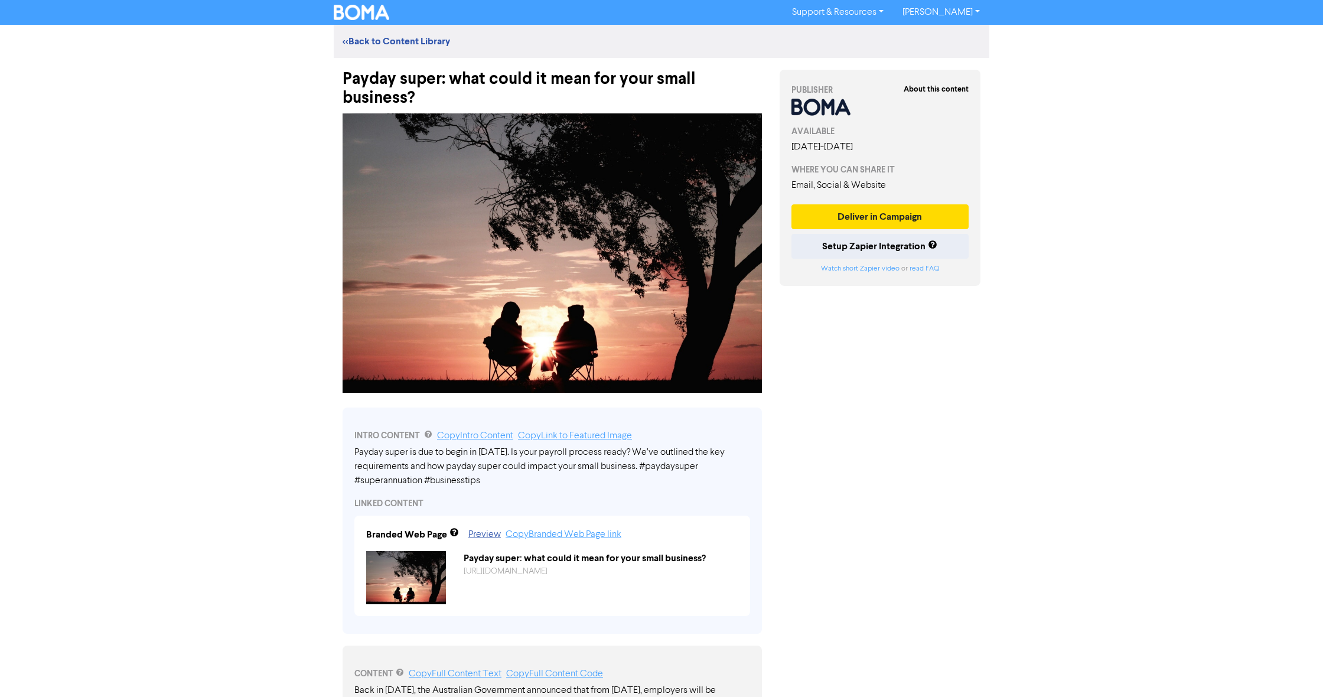
scroll to position [0, 0]
drag, startPoint x: 431, startPoint y: 94, endPoint x: 325, endPoint y: 76, distance: 107.3
copy div "Payday super: what could it mean for your small business?"
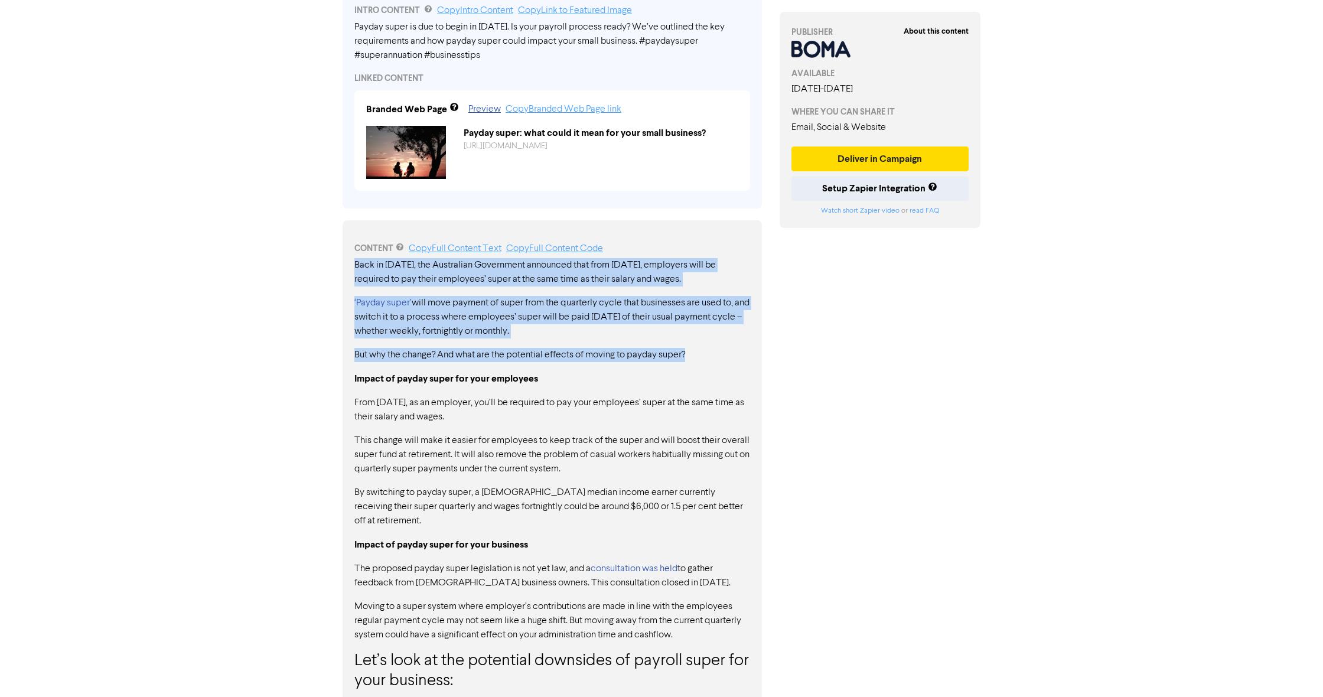
scroll to position [426, 1]
drag, startPoint x: 354, startPoint y: 265, endPoint x: 694, endPoint y: 355, distance: 352.5
click at [694, 355] on div "Back in [DATE], the Australian Government announced that from [DATE], employers…" at bounding box center [552, 690] width 396 height 867
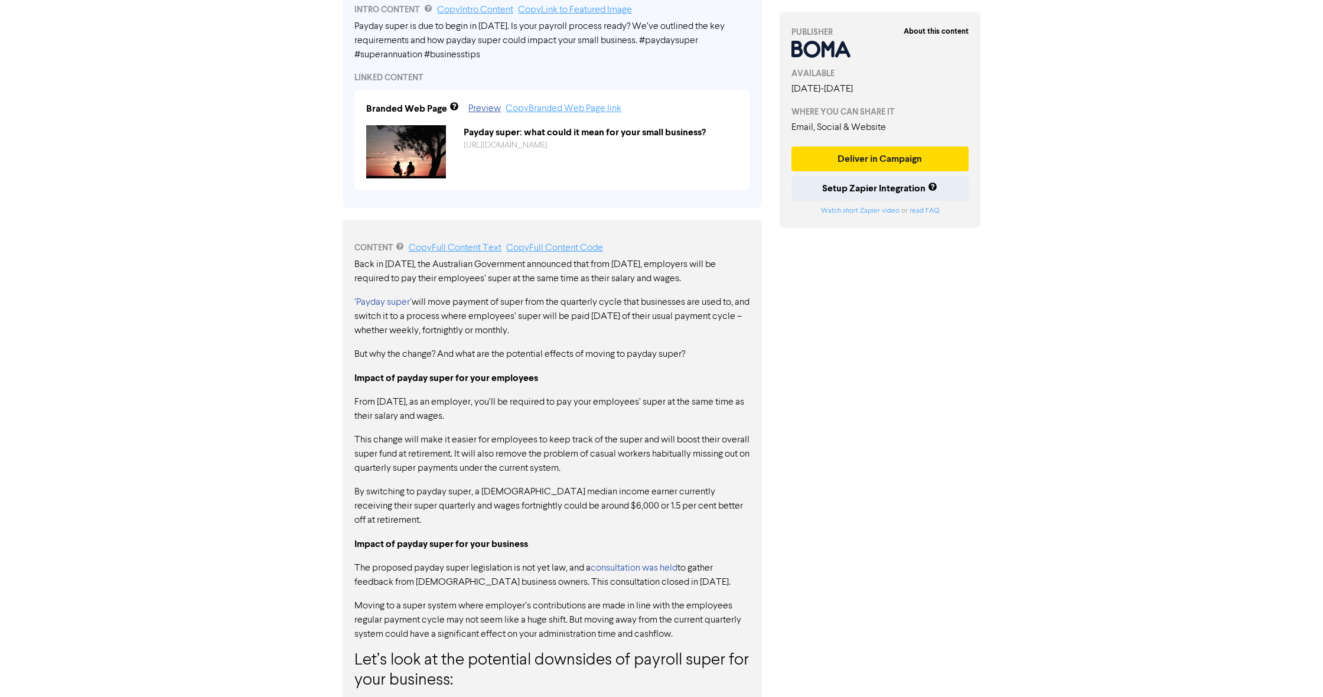
click at [740, 2] on div "INTRO CONTENT Copy Intro Content Copy Link to Featured Image Payday super is du…" at bounding box center [551, 95] width 419 height 226
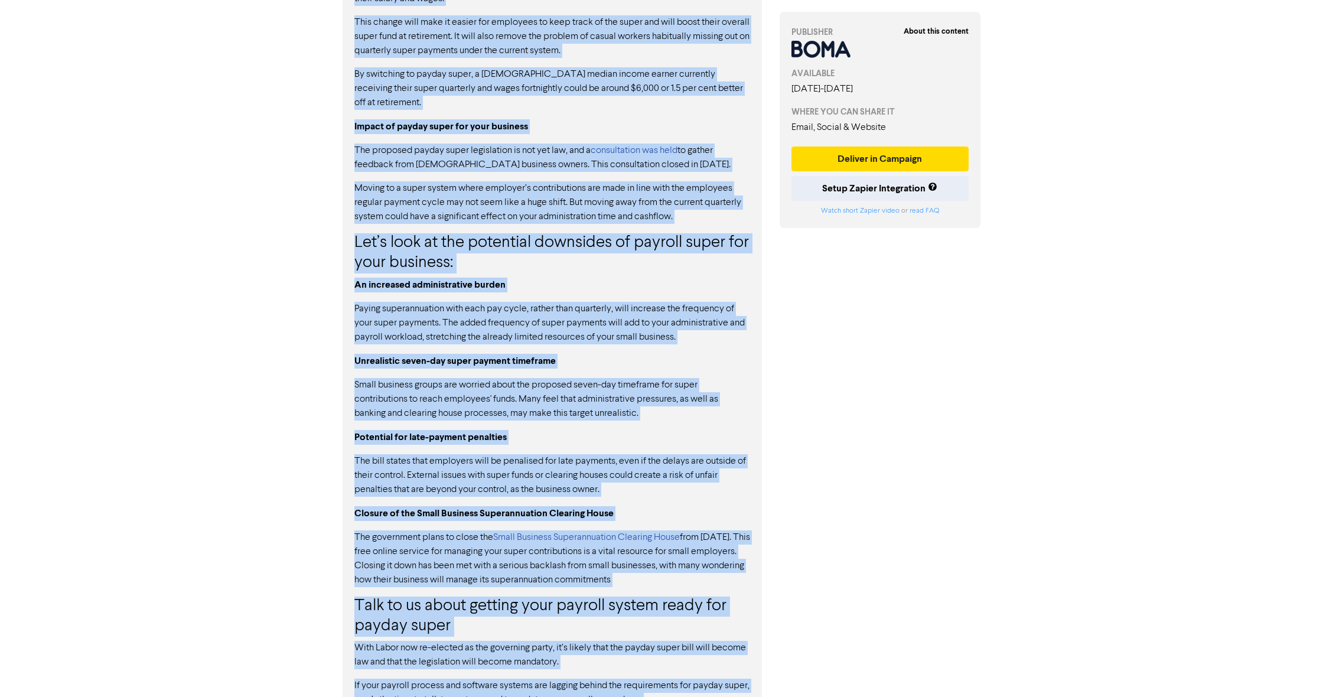
scroll to position [859, 0]
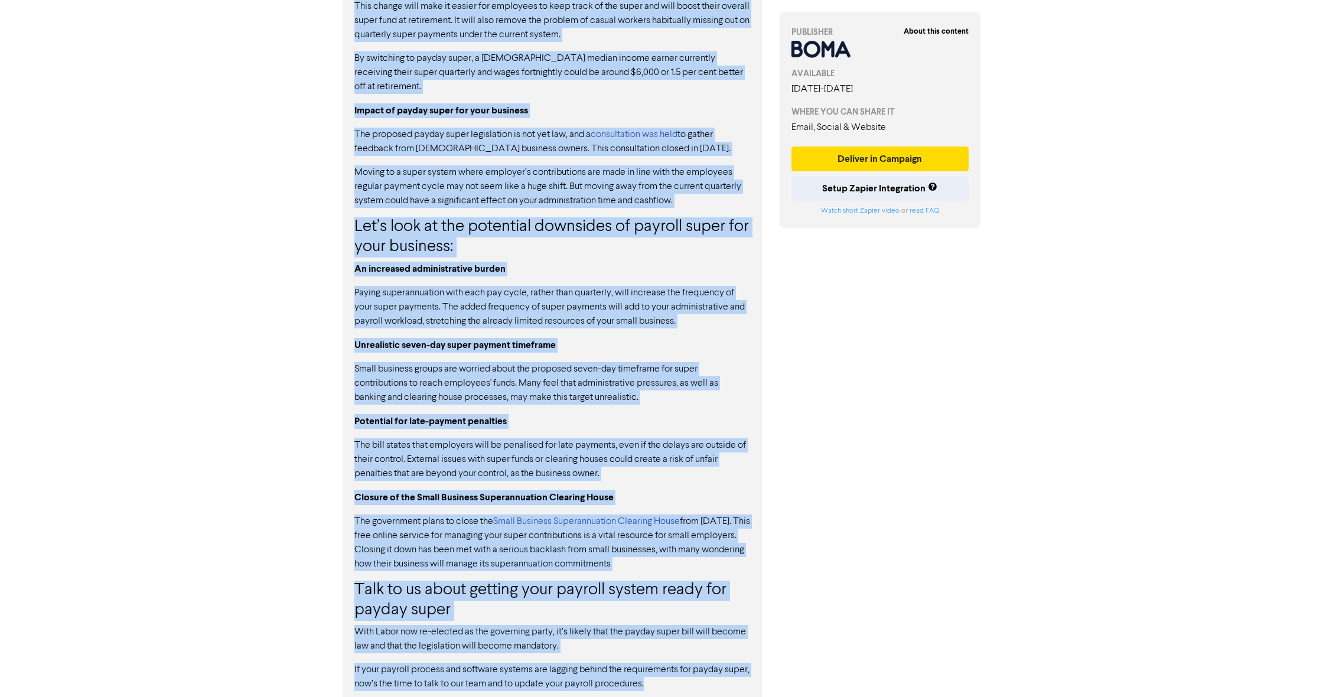
drag, startPoint x: 354, startPoint y: 330, endPoint x: 692, endPoint y: 673, distance: 481.0
click at [692, 673] on div "Back in [DATE], the Australian Government announced that from [DATE], employers…" at bounding box center [552, 257] width 396 height 867
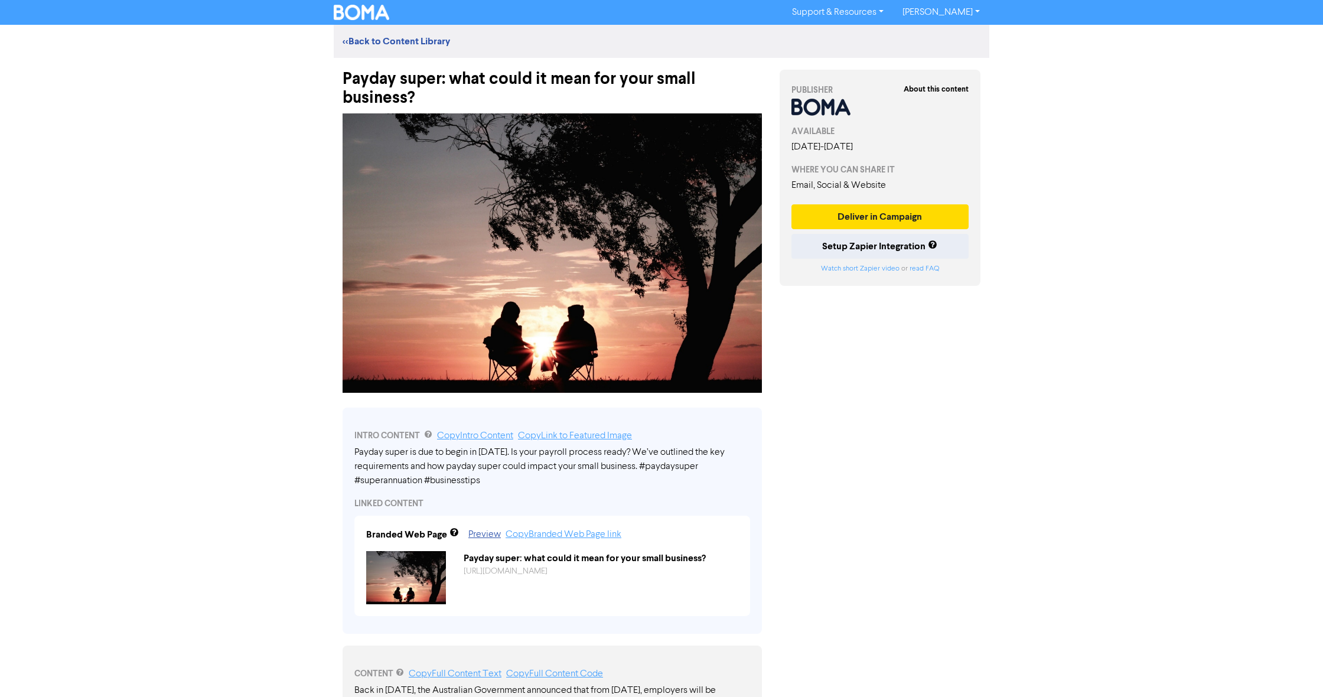
click at [208, 403] on div "Support & Resources Video Tutorials FAQ & Guides Marketing Education [PERSON_NA…" at bounding box center [661, 348] width 1323 height 697
click at [448, 436] on div "Used for Social Media and for Email Preview when you link to the content as a B…" at bounding box center [494, 436] width 118 height 54
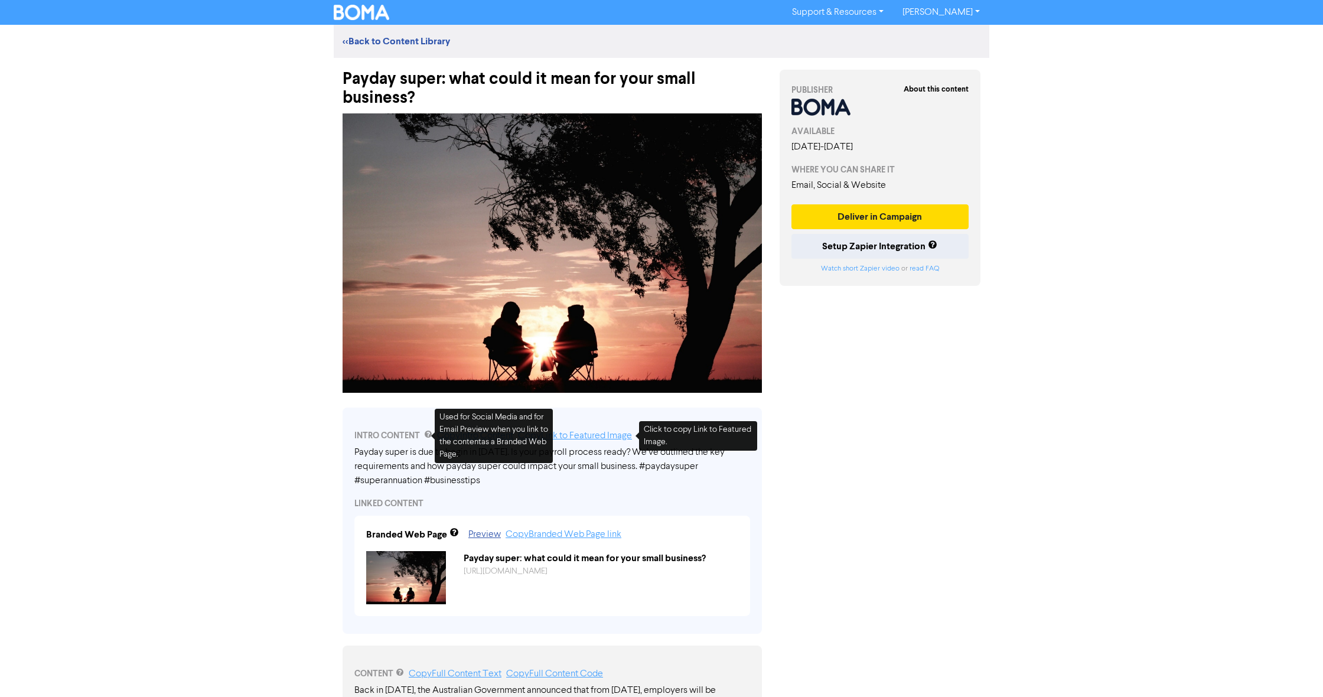
click at [578, 402] on div "INTRO CONTENT Copy Intro Content Copy Link to Featured Image Payday super is du…" at bounding box center [552, 516] width 437 height 235
click at [575, 413] on div "INTRO CONTENT Copy Intro Content Copy Link to Featured Image Payday super is du…" at bounding box center [551, 520] width 419 height 226
click at [425, 433] on icon at bounding box center [428, 435] width 8 height 10
click at [547, 420] on div "Used for Social Media and for Email Preview when you link to the content as a B…" at bounding box center [494, 436] width 118 height 54
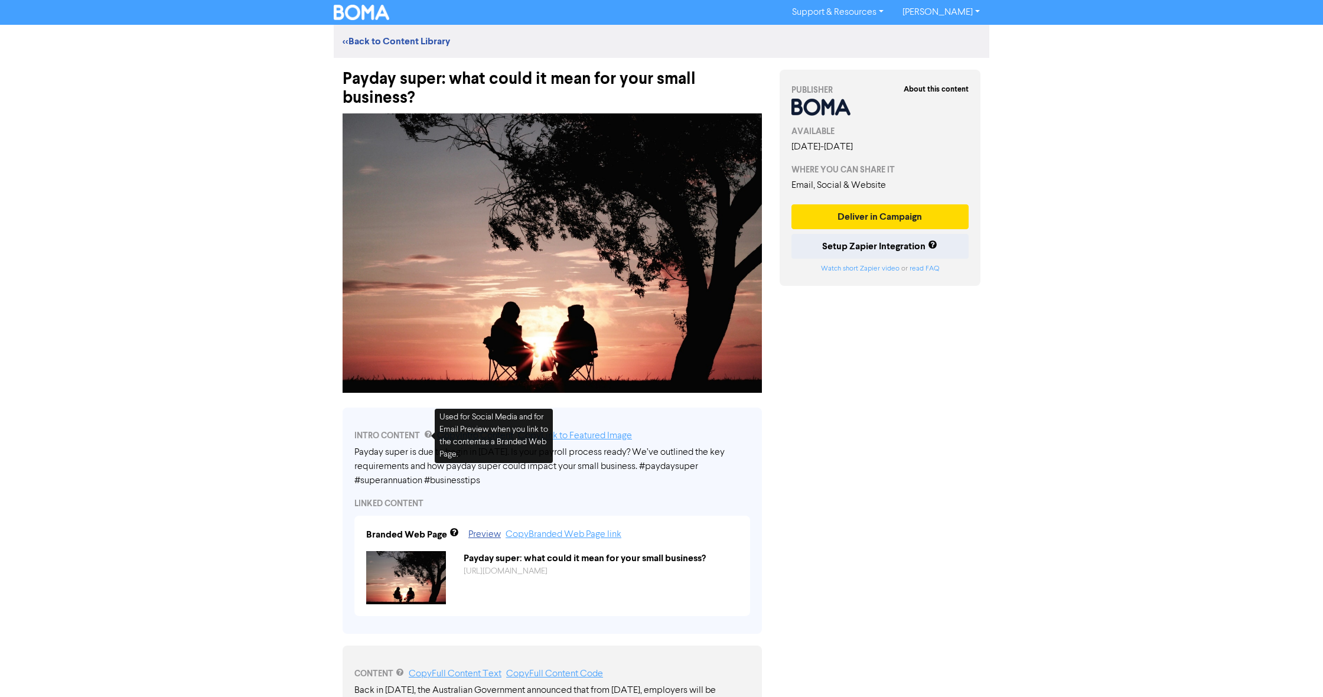
click at [617, 402] on div "INTRO CONTENT Copy Intro Content Copy Link to Featured Image Payday super is du…" at bounding box center [552, 516] width 437 height 235
click at [481, 436] on link "Copy Intro Content" at bounding box center [475, 435] width 76 height 9
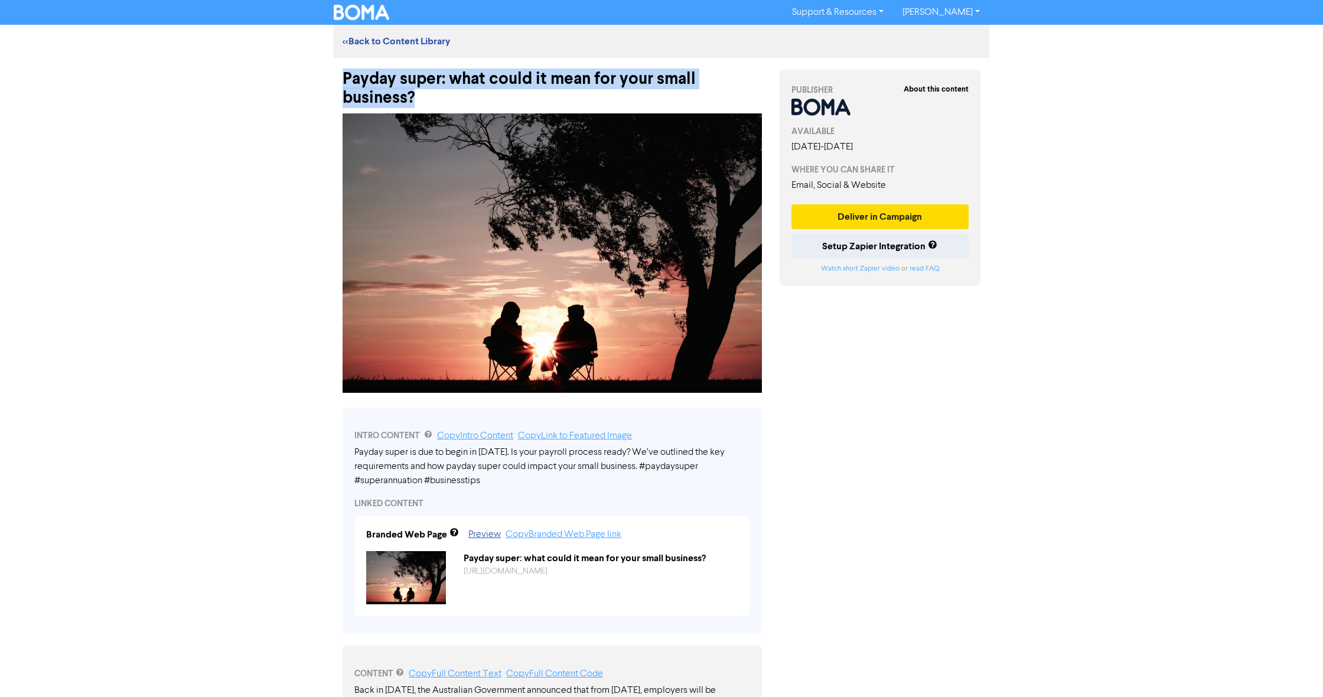
drag, startPoint x: 415, startPoint y: 94, endPoint x: 327, endPoint y: 82, distance: 89.4
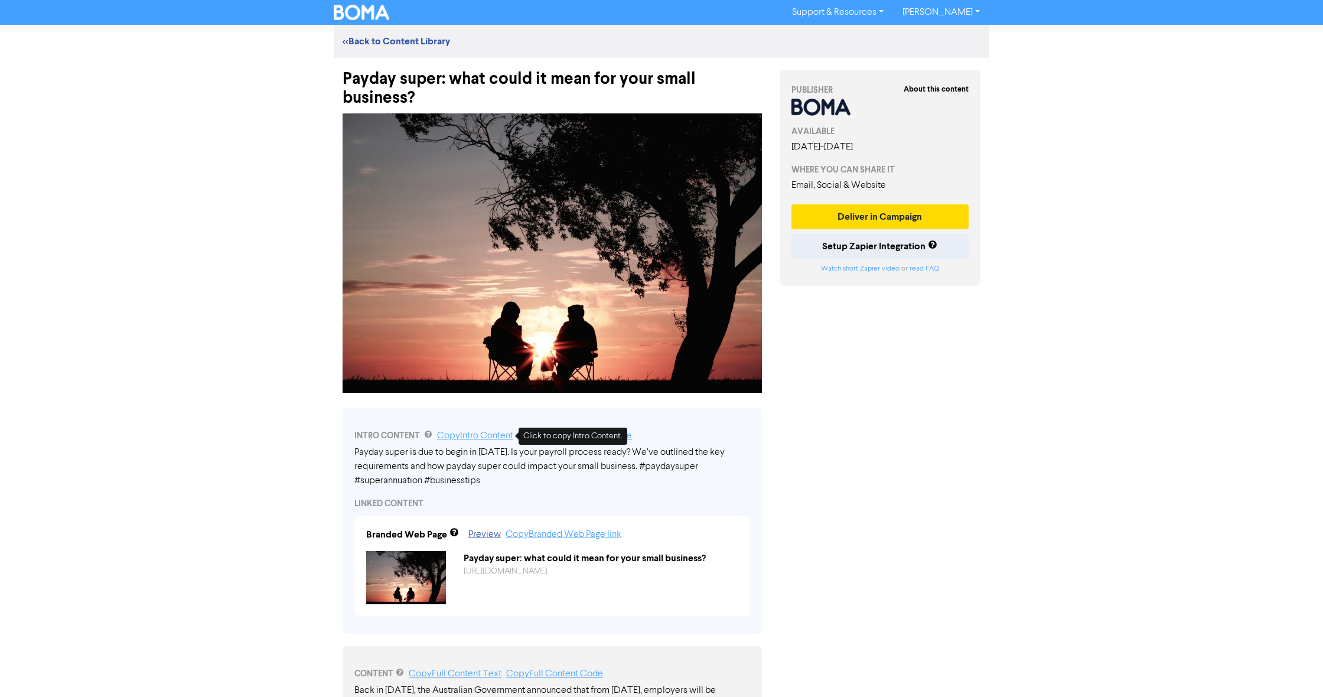
click at [481, 432] on link "Copy Intro Content" at bounding box center [475, 435] width 76 height 9
click at [345, 41] on link "<< Back to Content Library" at bounding box center [395, 41] width 107 height 12
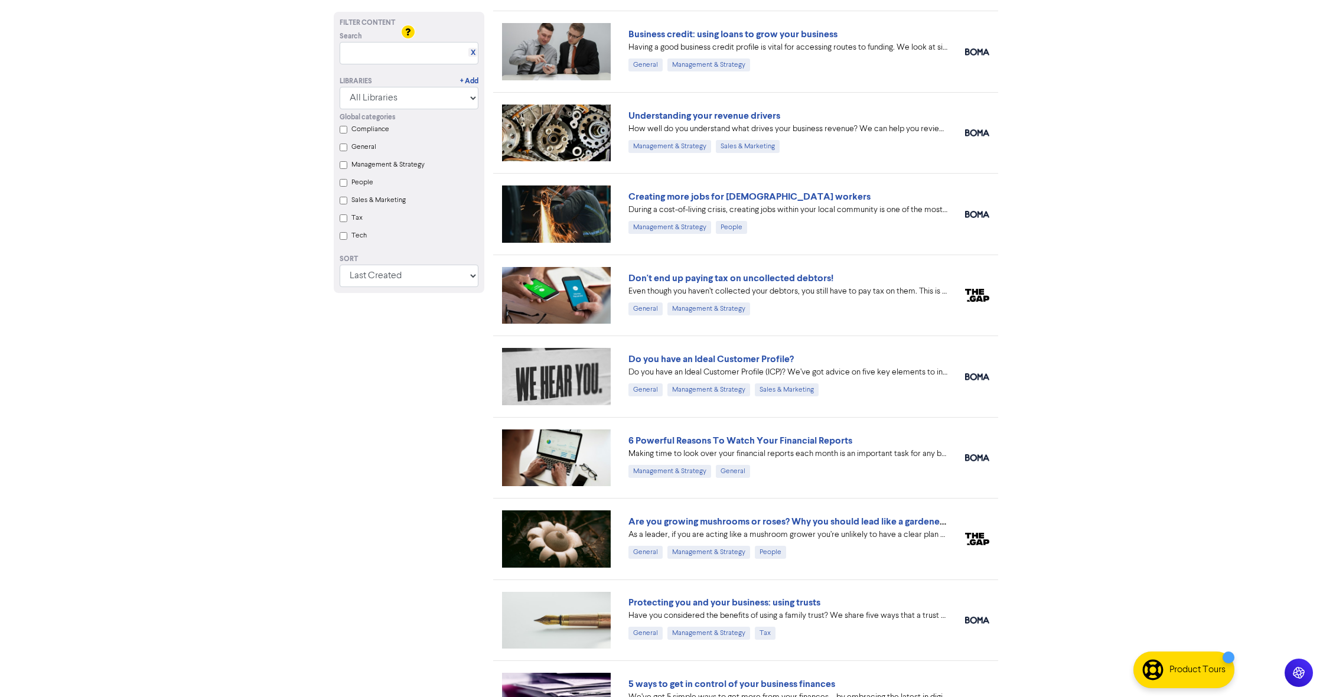
scroll to position [162, 0]
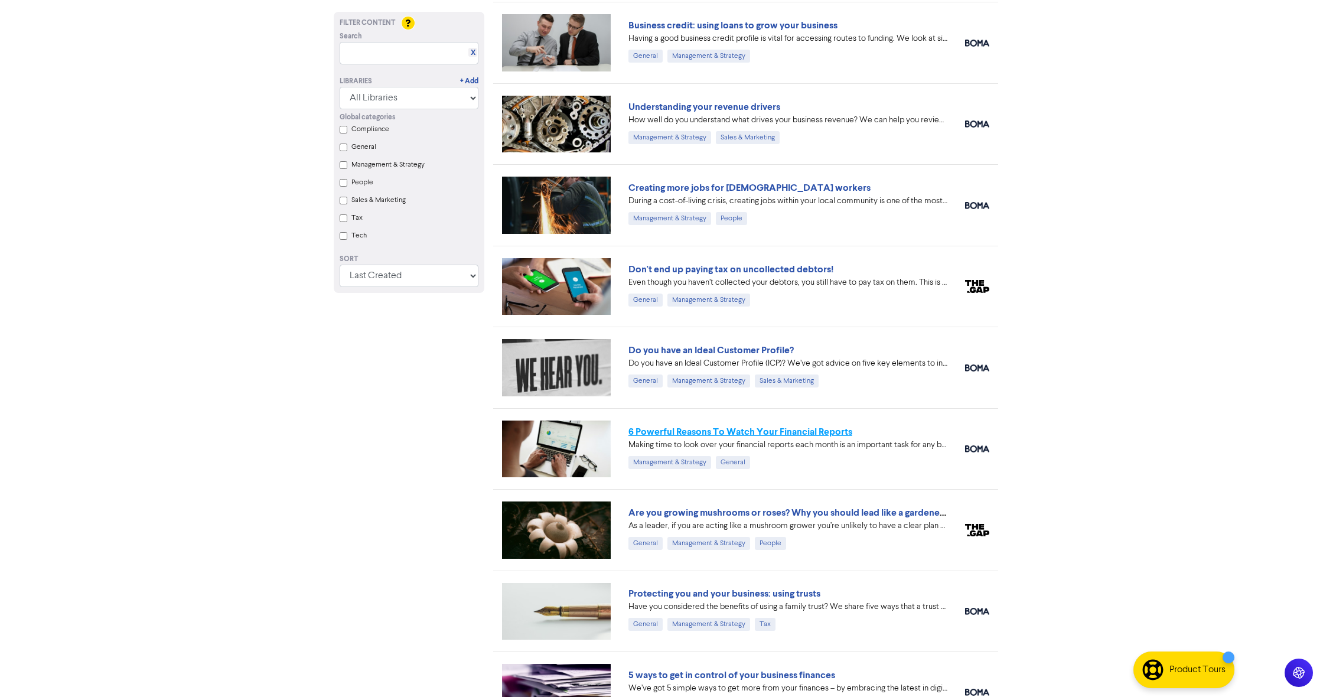
click at [691, 430] on link "6 Powerful Reasons To Watch Your Financial Reports" at bounding box center [740, 432] width 224 height 12
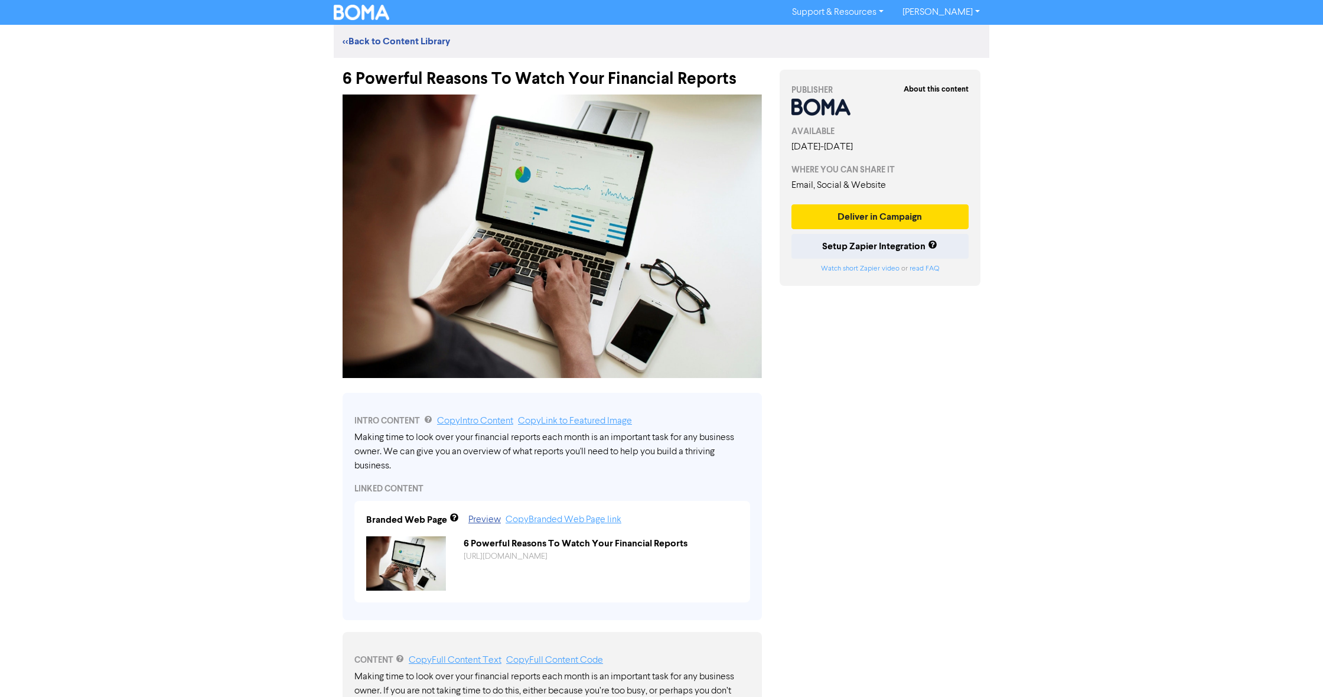
click at [523, 80] on div "6 Powerful Reasons To Watch Your Financial Reports" at bounding box center [551, 73] width 419 height 31
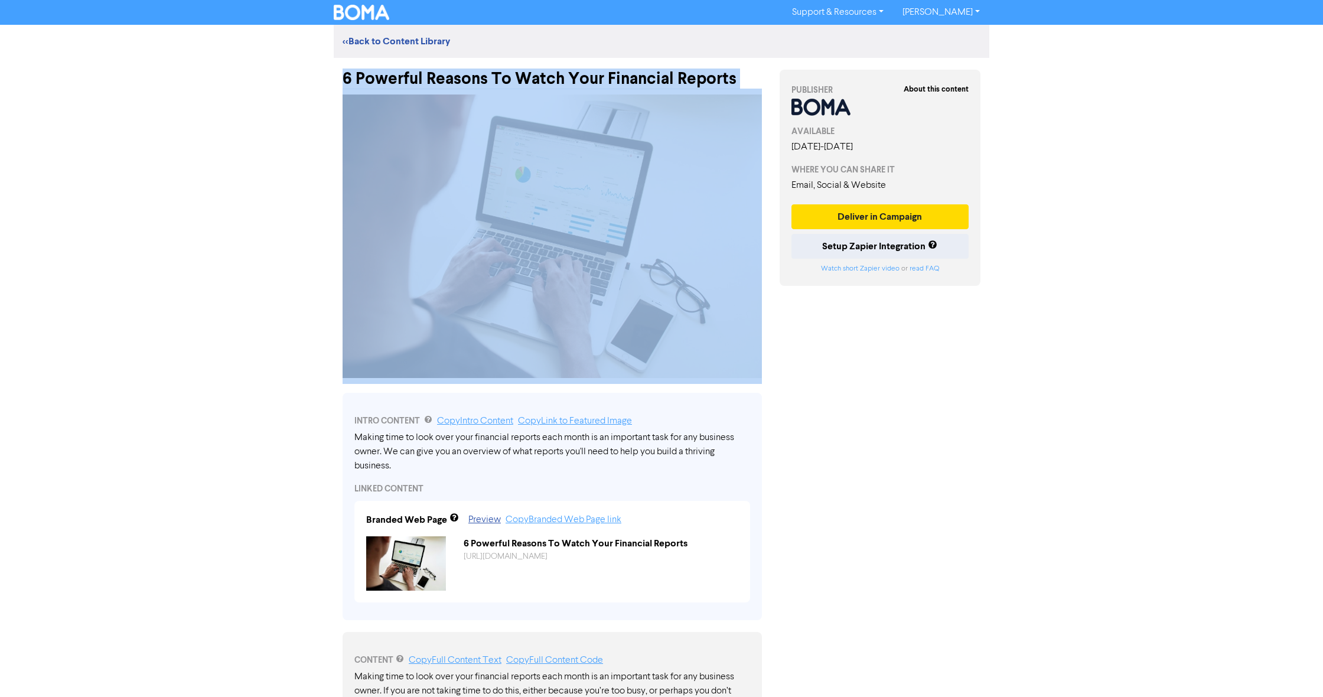
click at [523, 80] on div "6 Powerful Reasons To Watch Your Financial Reports" at bounding box center [551, 73] width 419 height 31
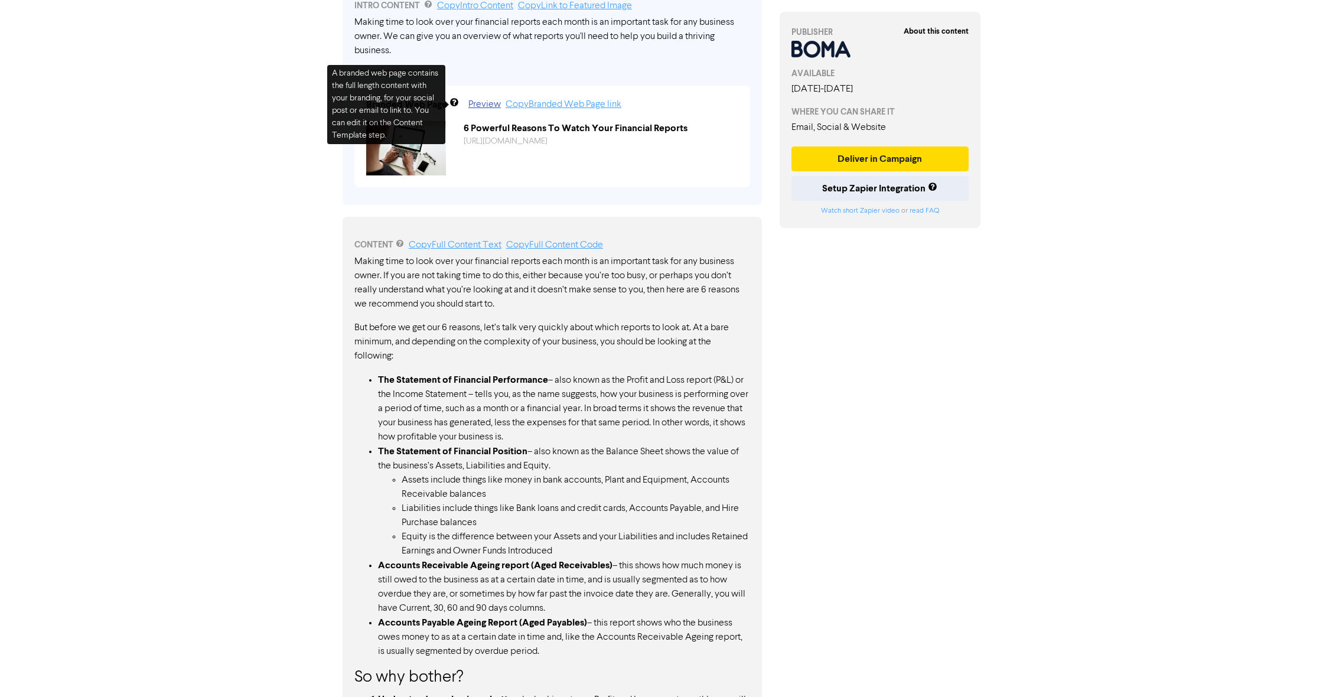
scroll to position [562, 0]
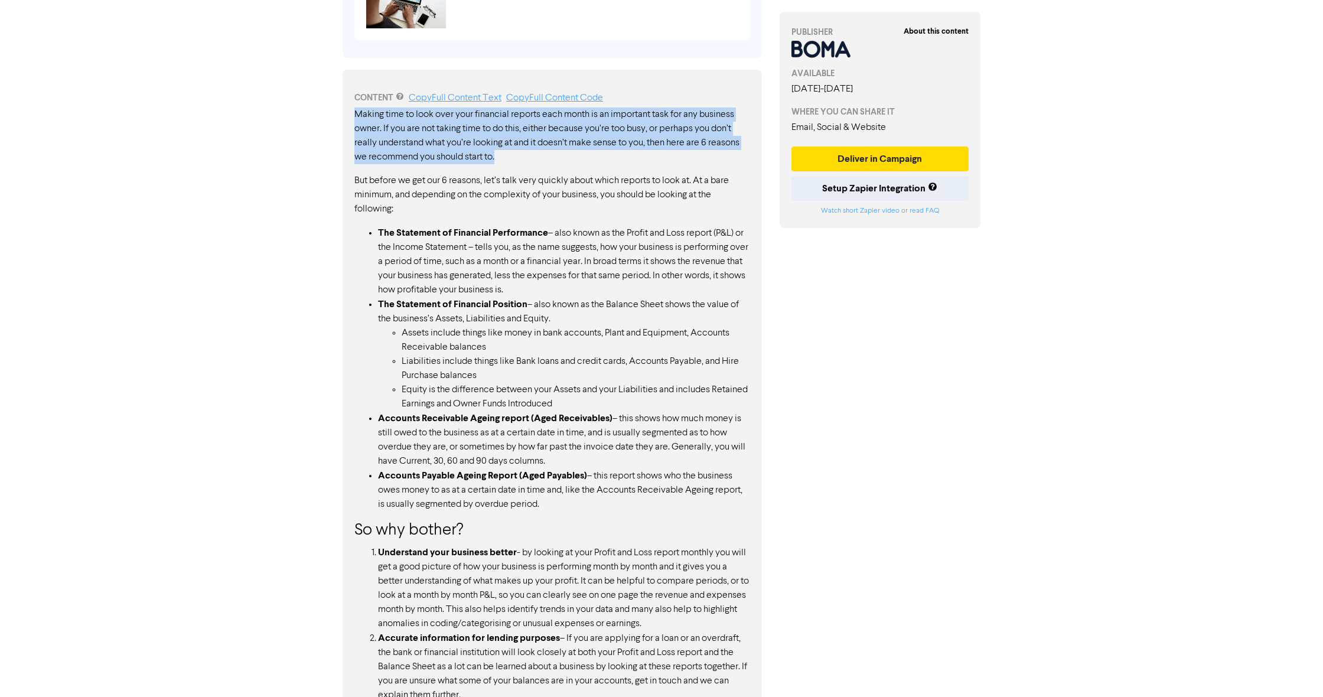
drag, startPoint x: 354, startPoint y: 112, endPoint x: 505, endPoint y: 161, distance: 158.9
click at [505, 161] on p "Making time to look over your financial reports each month is an important task…" at bounding box center [552, 135] width 396 height 57
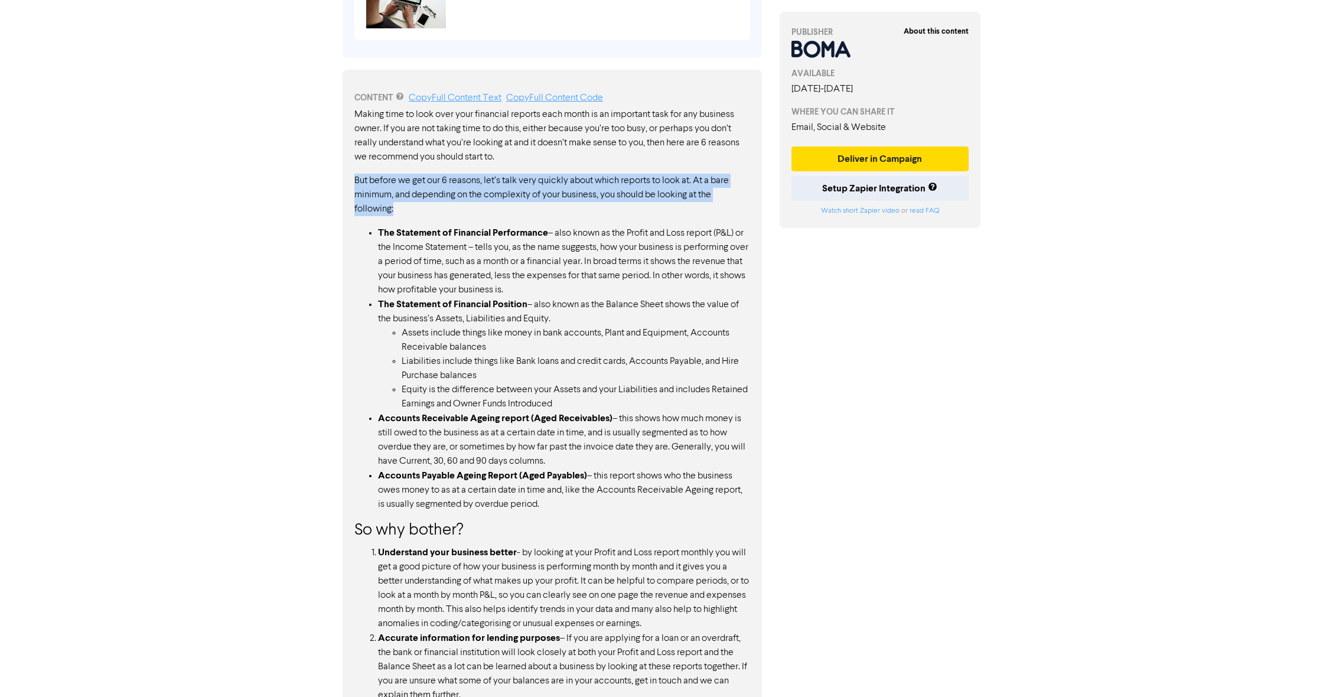
drag, startPoint x: 354, startPoint y: 178, endPoint x: 393, endPoint y: 209, distance: 50.1
click at [393, 209] on div "CONTENT Copy Full Content Text Copy Full Content Code Making time to look over …" at bounding box center [551, 563] width 419 height 987
drag, startPoint x: 377, startPoint y: 231, endPoint x: 632, endPoint y: 506, distance: 375.2
click at [632, 506] on ul "The Statement of Financial Performance – also known as the Profit and Loss repo…" at bounding box center [552, 369] width 396 height 286
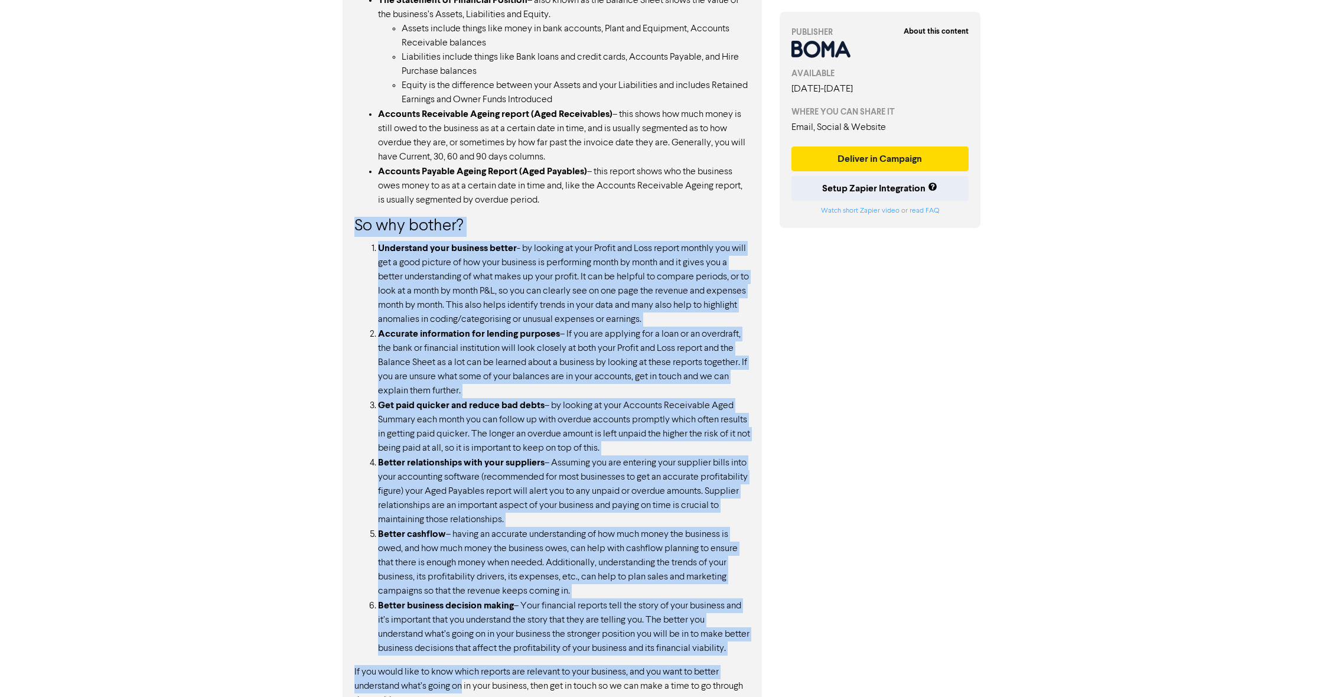
scroll to position [891, 0]
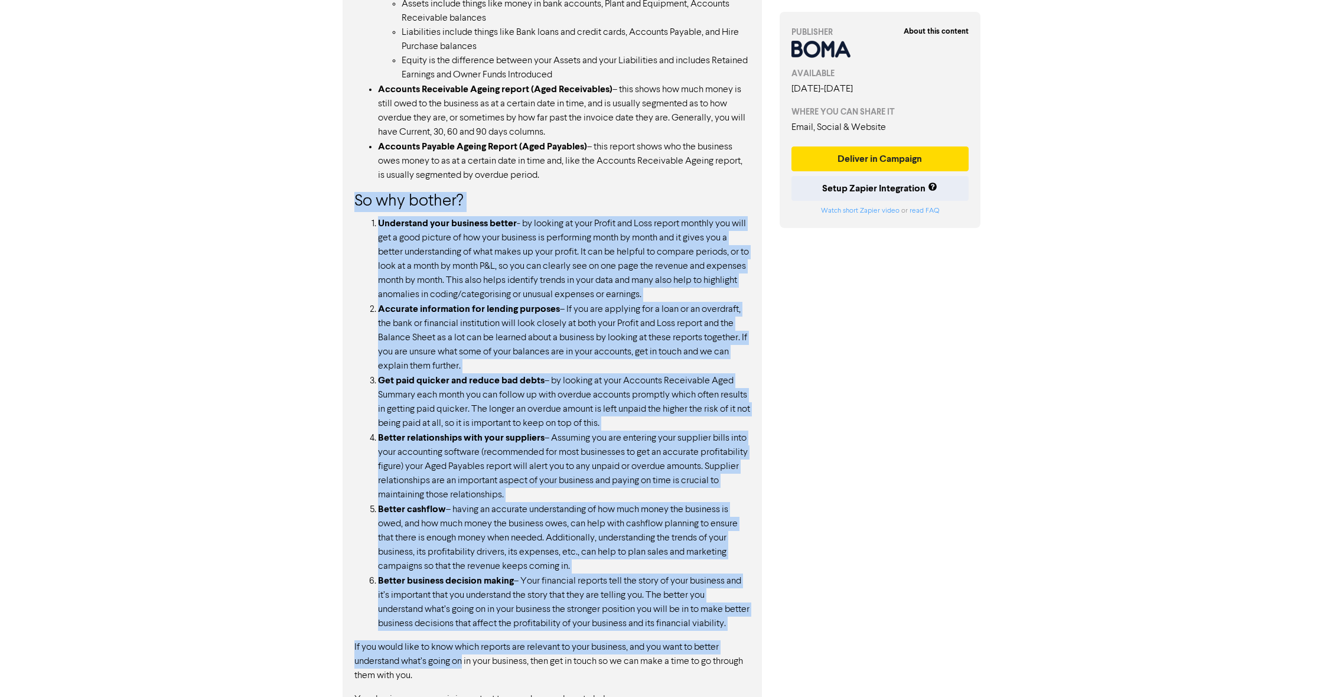
drag, startPoint x: 351, startPoint y: 222, endPoint x: 427, endPoint y: 637, distance: 422.0
click at [427, 637] on div "CONTENT Copy Full Content Text Copy Full Content Code Making time to look over …" at bounding box center [551, 234] width 419 height 987
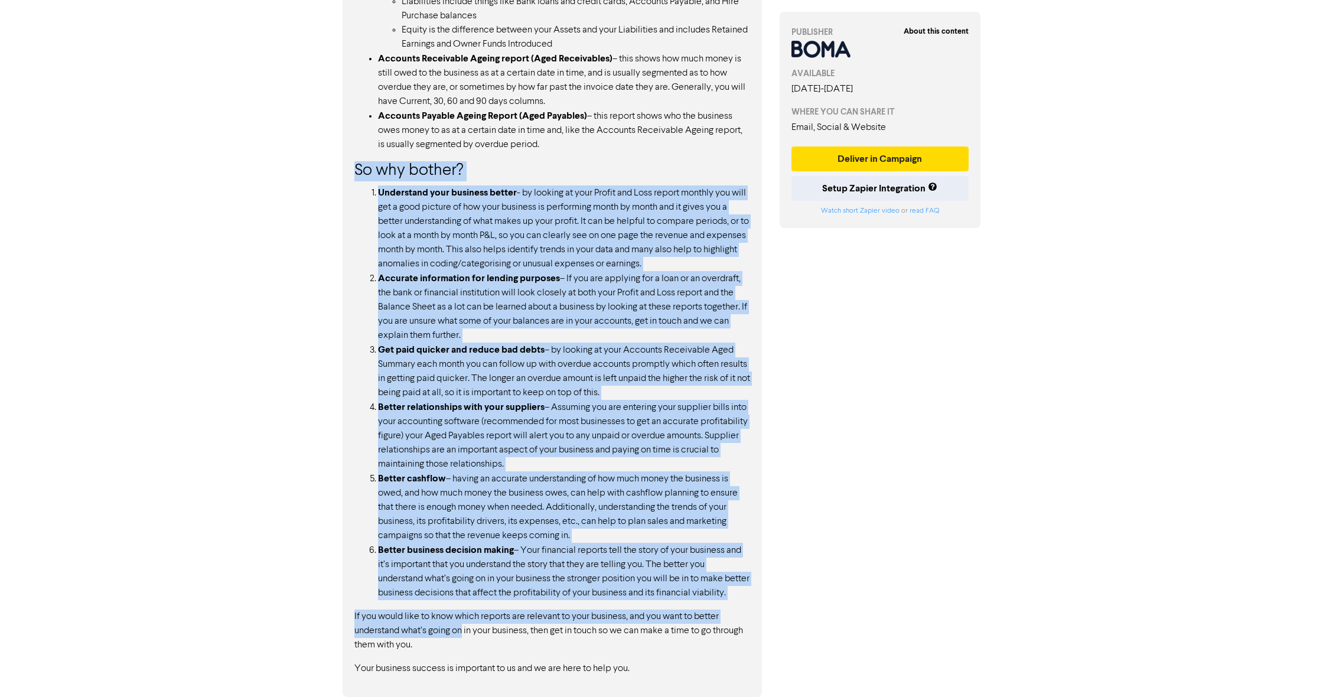
scroll to position [936, 0]
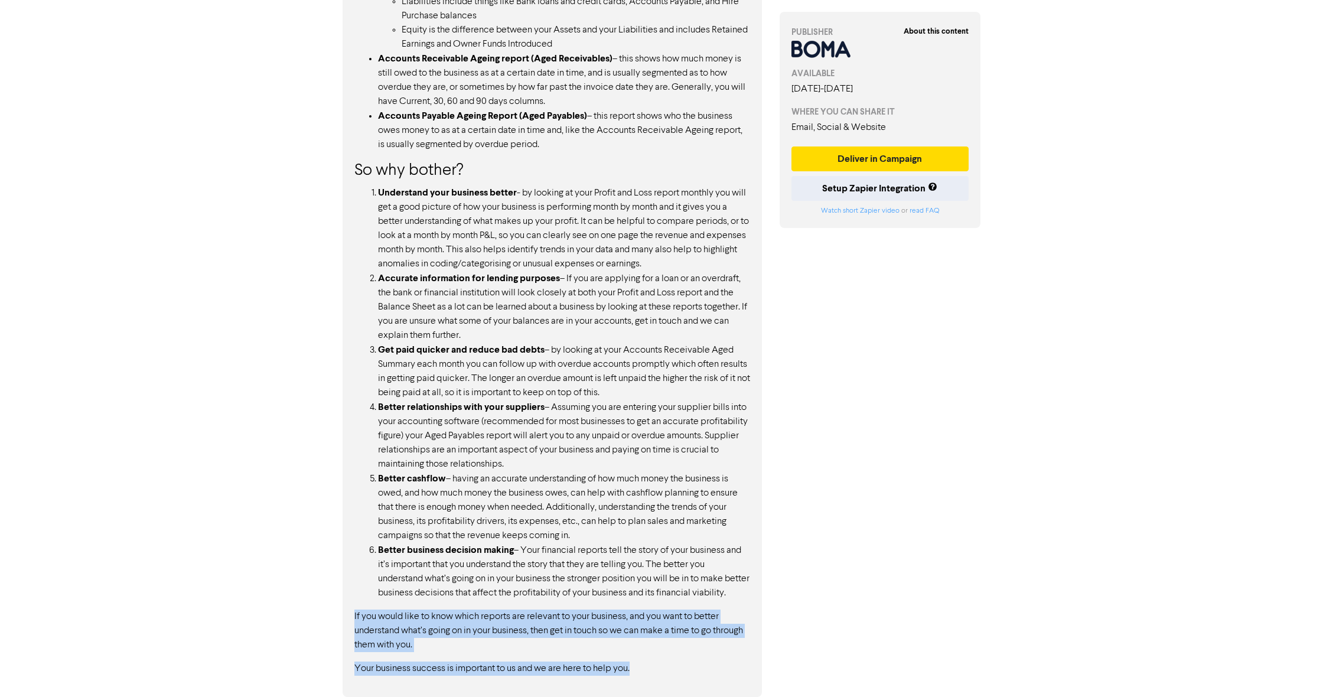
drag, startPoint x: 609, startPoint y: 664, endPoint x: 344, endPoint y: 607, distance: 271.1
click at [344, 607] on div "CONTENT Copy Full Content Text Copy Full Content Code Making time to look over …" at bounding box center [551, 203] width 419 height 987
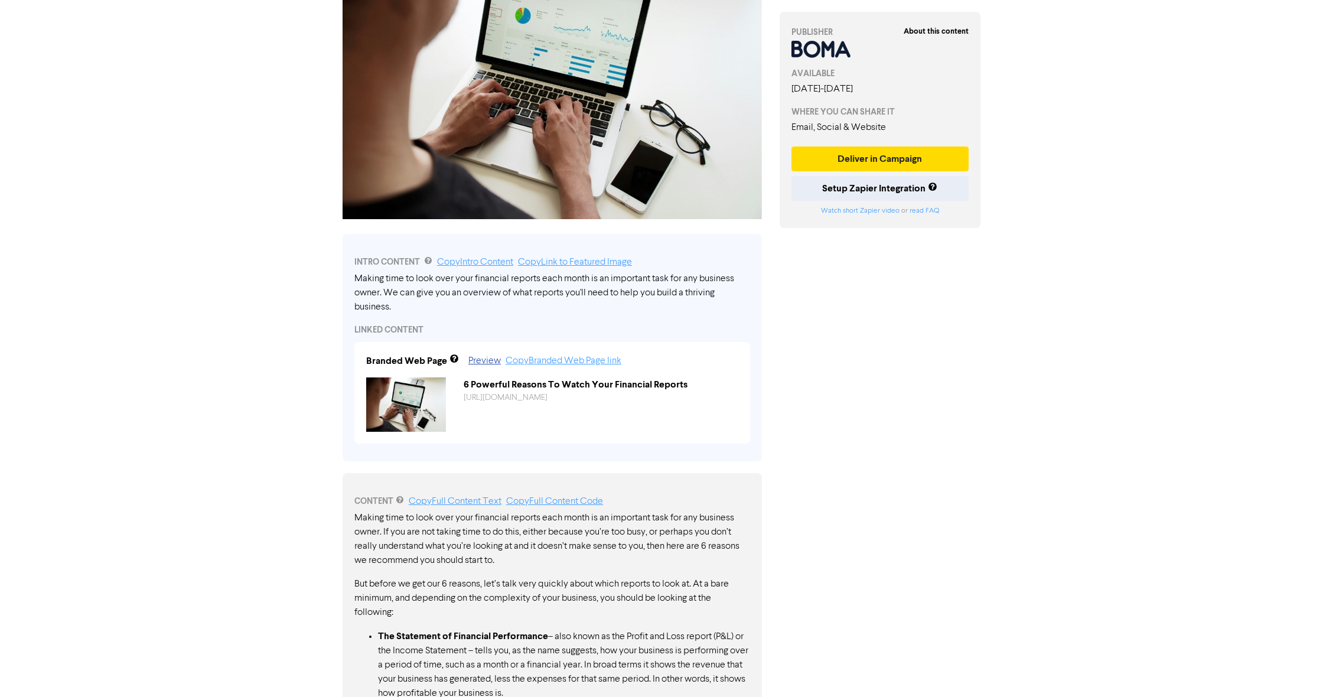
scroll to position [158, 0]
drag, startPoint x: 355, startPoint y: 276, endPoint x: 393, endPoint y: 291, distance: 40.6
click at [392, 291] on div "Making time to look over your financial reports each month is an important task…" at bounding box center [552, 293] width 396 height 43
click at [471, 265] on link "Copy Intro Content" at bounding box center [475, 262] width 76 height 9
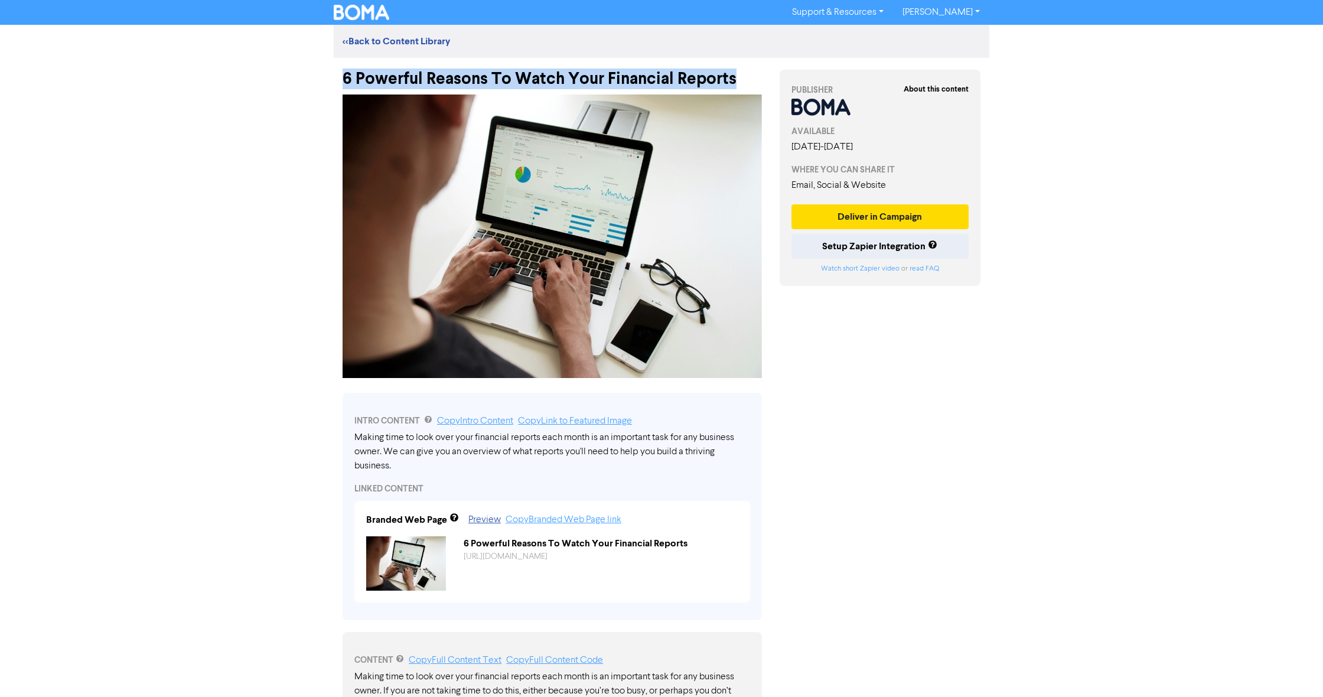
drag, startPoint x: 342, startPoint y: 78, endPoint x: 744, endPoint y: 83, distance: 401.6
click at [744, 83] on div "6 Powerful Reasons To Watch Your Financial Reports" at bounding box center [551, 73] width 419 height 31
click at [725, 4] on div "Support & Resources Video Tutorials FAQ & Guides Marketing Education [PERSON_NA…" at bounding box center [661, 12] width 673 height 19
